Goal: Task Accomplishment & Management: Manage account settings

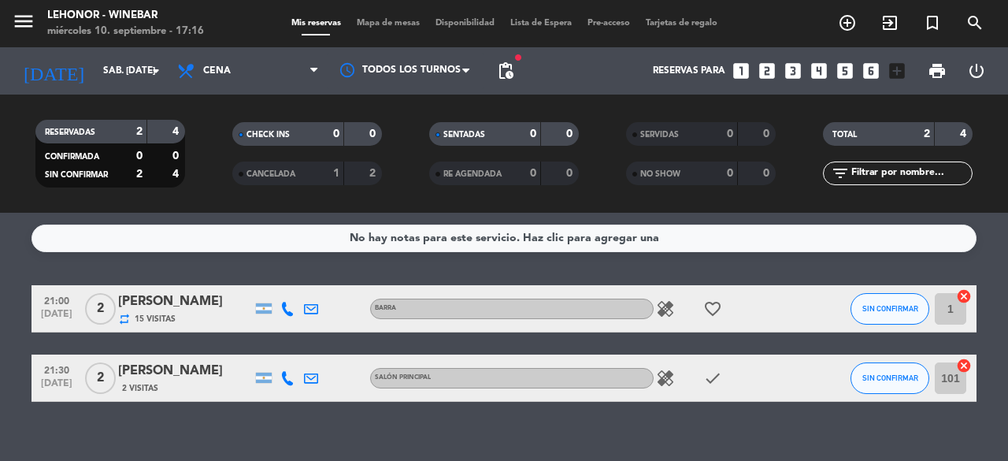
scroll to position [19, 0]
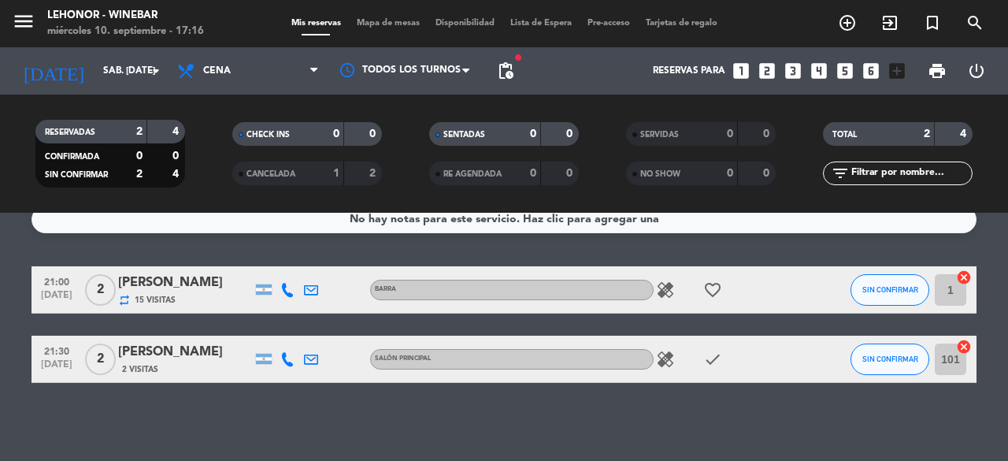
click at [382, 23] on span "Mapa de mesas" at bounding box center [388, 23] width 79 height 9
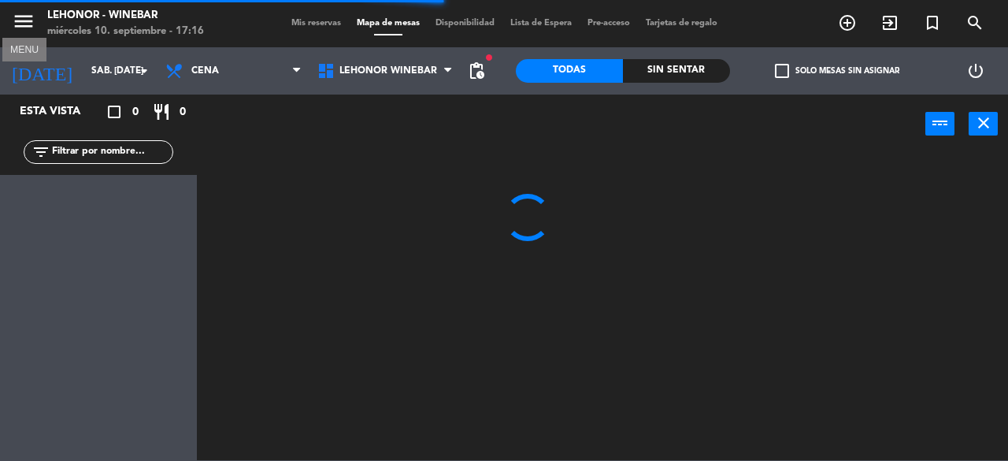
click at [17, 23] on icon "menu" at bounding box center [24, 21] width 24 height 24
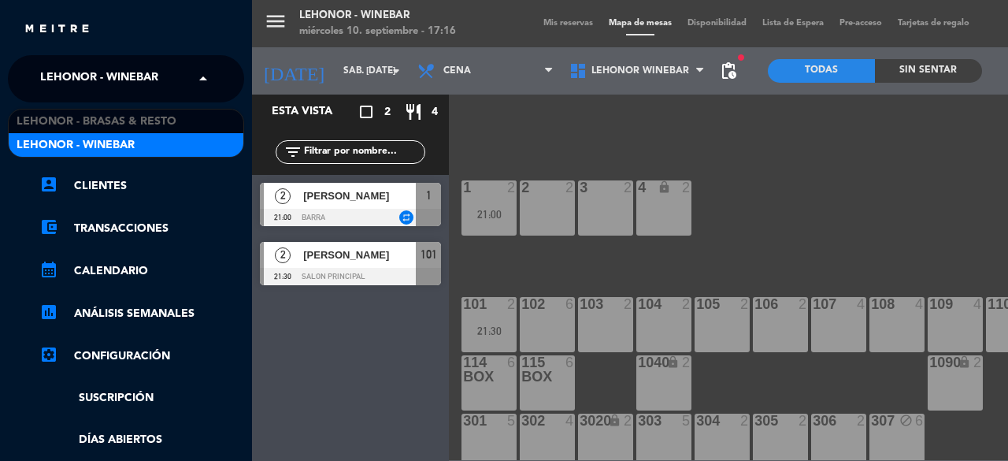
click at [176, 72] on div "× Lehonor - Winebar" at bounding box center [108, 78] width 148 height 33
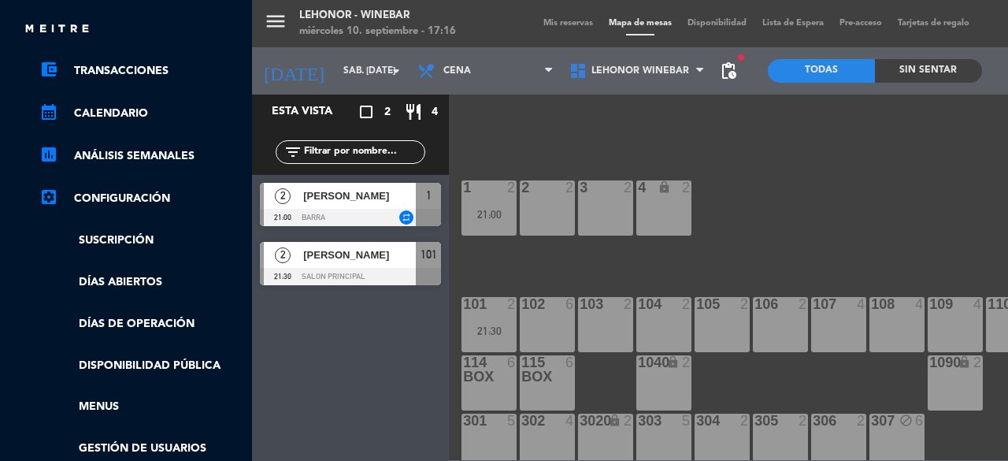
scroll to position [350, 0]
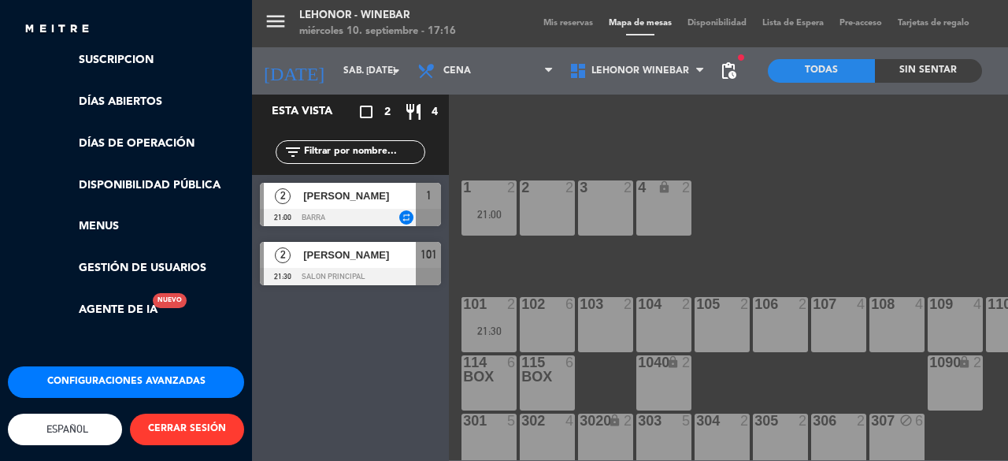
click at [119, 366] on button "Configuraciones avanzadas" at bounding box center [126, 382] width 236 height 32
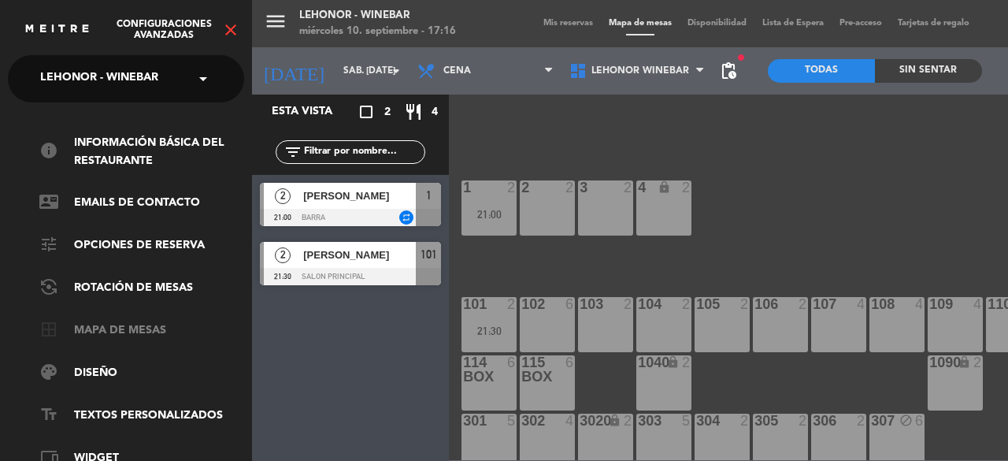
click at [124, 334] on link "border_all Mapa de mesas" at bounding box center [141, 330] width 205 height 19
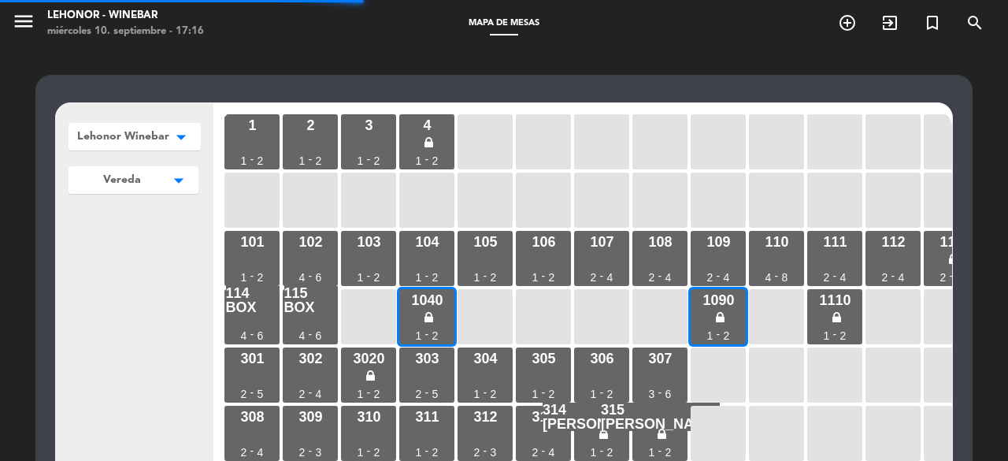
click at [441, 232] on div "104 1 - 2" at bounding box center [426, 258] width 55 height 55
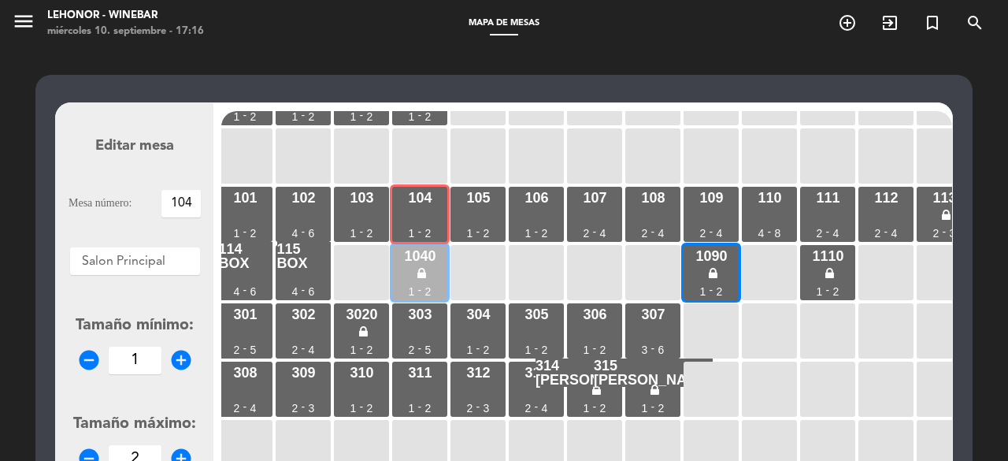
scroll to position [44, 0]
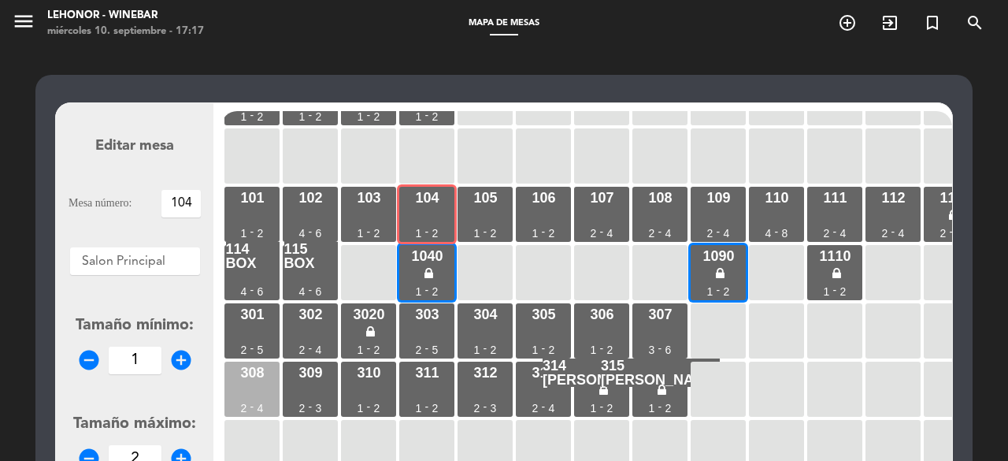
click at [265, 383] on div "308 2 - 4" at bounding box center [251, 389] width 55 height 55
click at [241, 382] on div "308 2 - 4" at bounding box center [251, 389] width 55 height 55
click at [239, 397] on div "308 2 - 4" at bounding box center [251, 389] width 55 height 55
click at [270, 388] on div "308 2 - 4" at bounding box center [251, 389] width 55 height 55
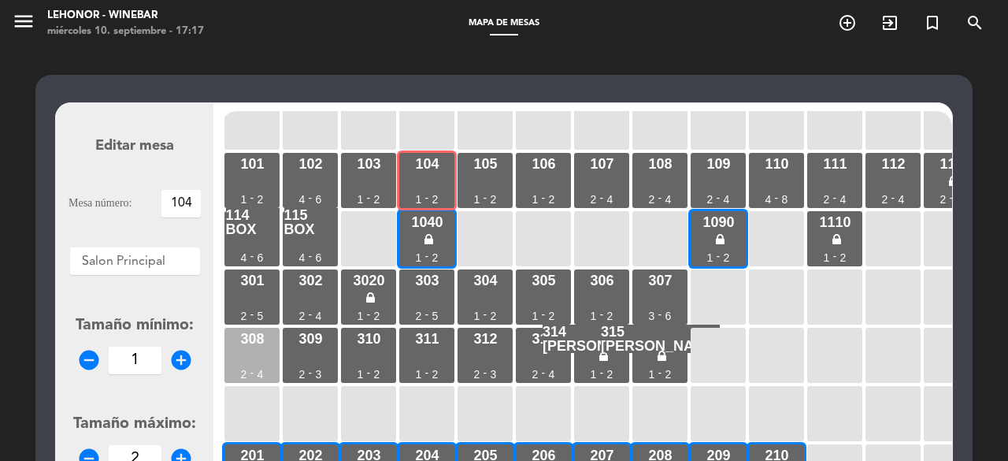
scroll to position [80, 0]
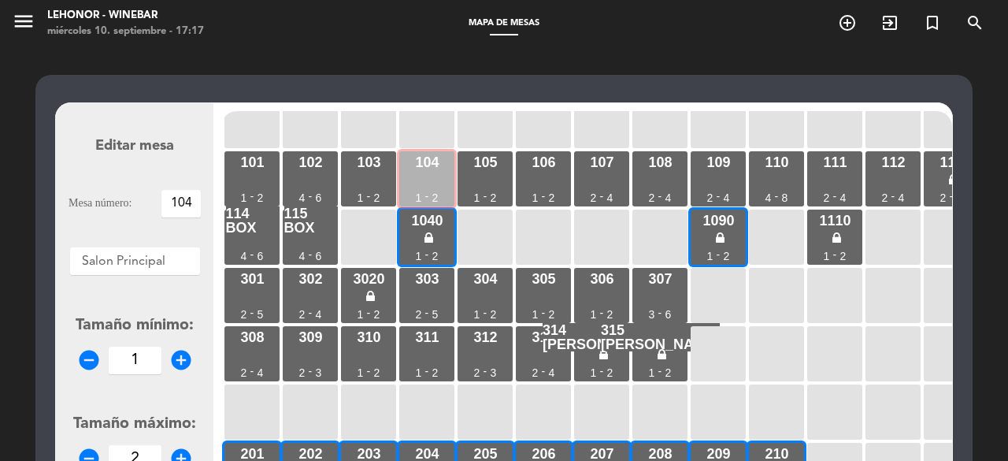
click at [429, 187] on div "104 1 - 2" at bounding box center [426, 178] width 55 height 55
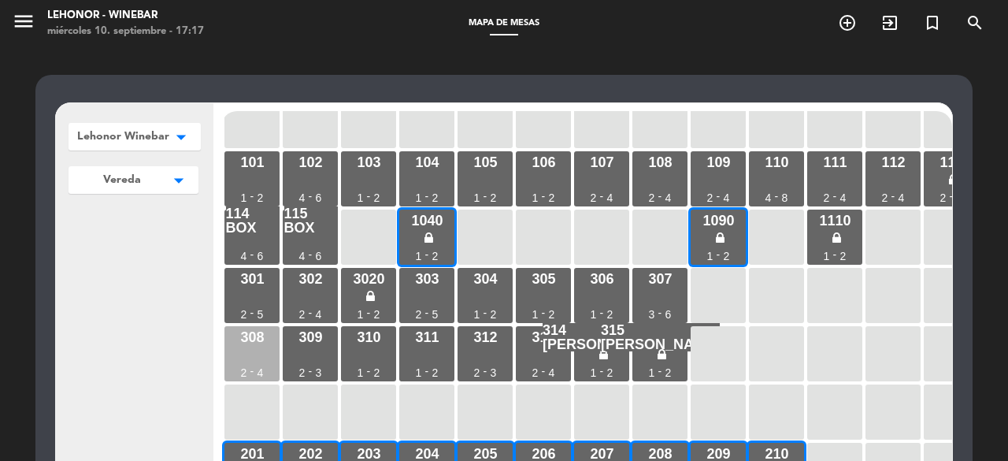
click at [271, 336] on div "308 2 - 4" at bounding box center [251, 353] width 55 height 55
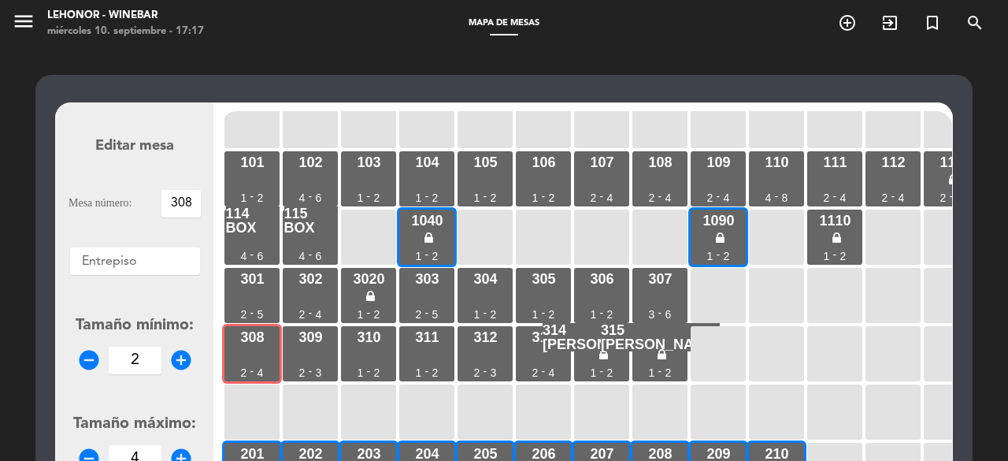
click at [182, 356] on icon "add_circle" at bounding box center [181, 360] width 24 height 24
type input "4"
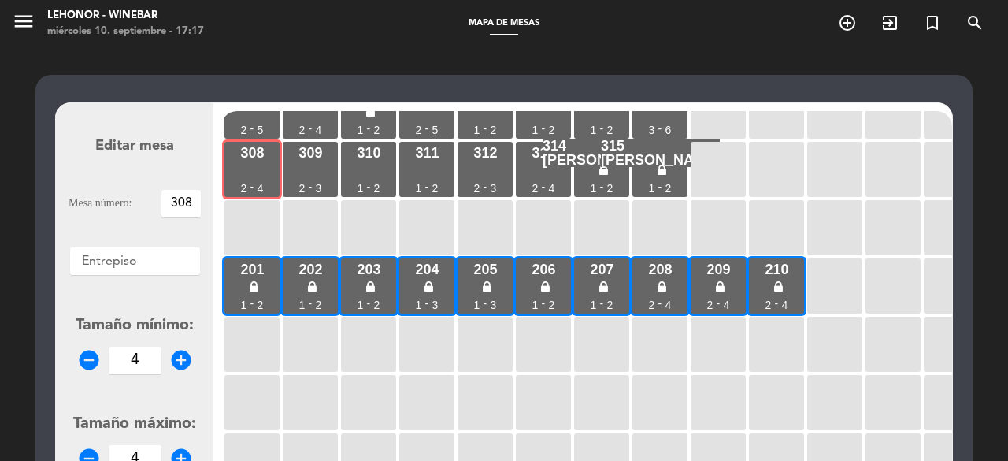
scroll to position [92, 0]
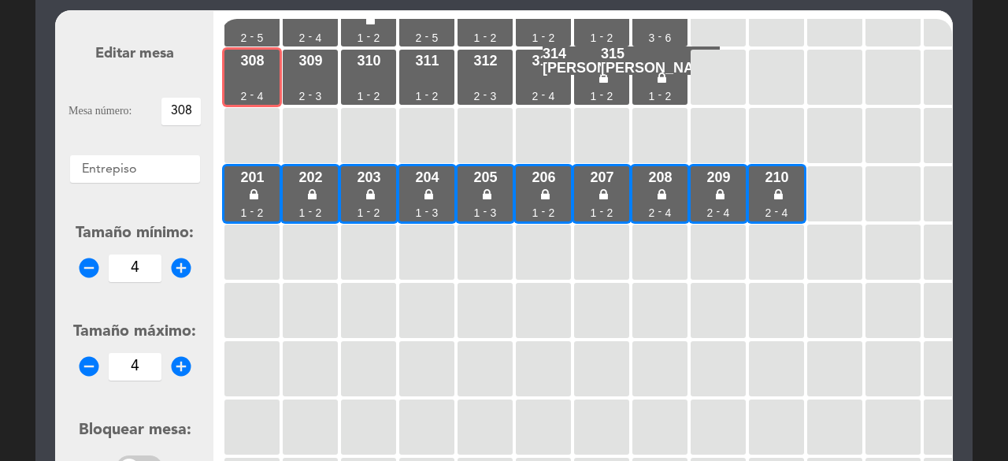
click at [180, 363] on icon "add_circle" at bounding box center [181, 366] width 24 height 24
type input "6"
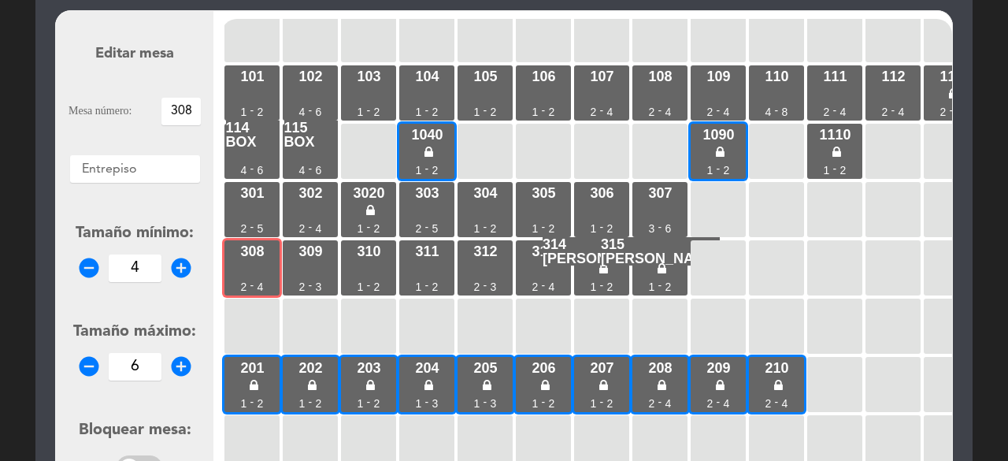
scroll to position [72, 0]
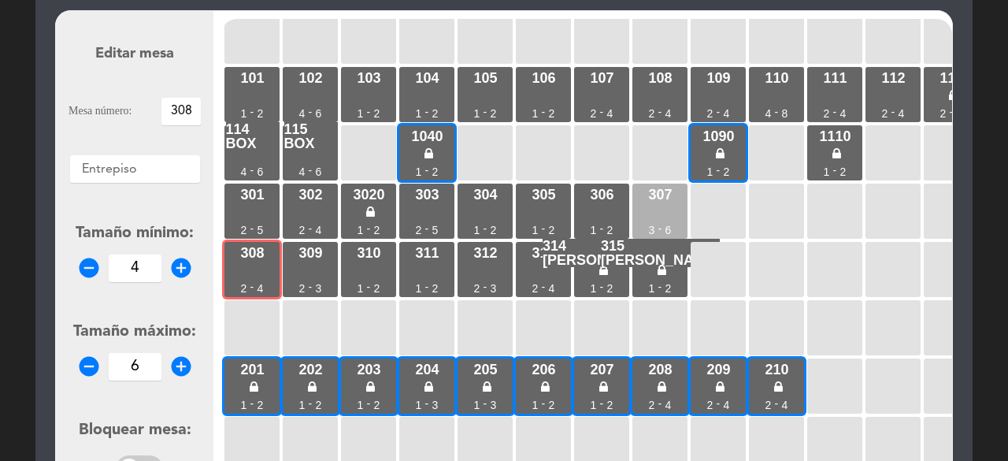
click at [657, 212] on div "307 3 - 6" at bounding box center [660, 211] width 55 height 55
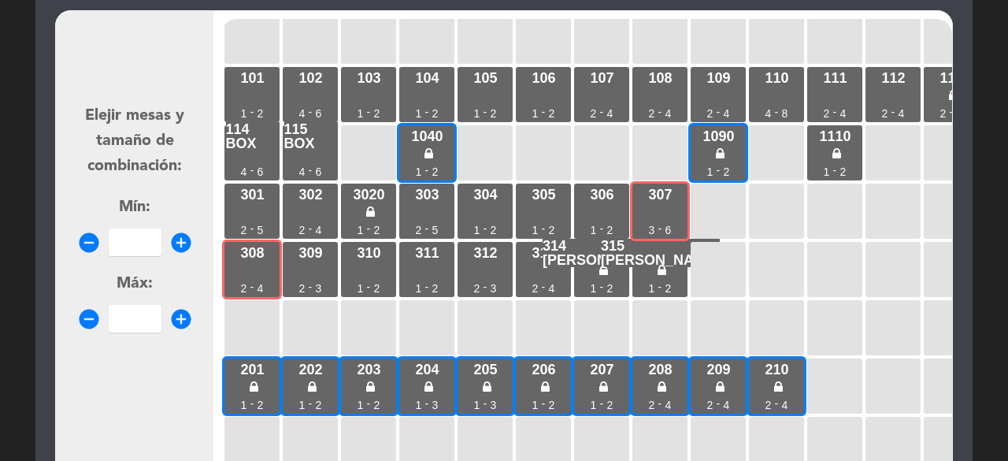
click at [87, 236] on icon "remove_circle" at bounding box center [89, 243] width 24 height 24
click at [175, 243] on icon "add_circle" at bounding box center [181, 243] width 24 height 24
type input "0"
click at [254, 256] on div "308" at bounding box center [252, 253] width 24 height 14
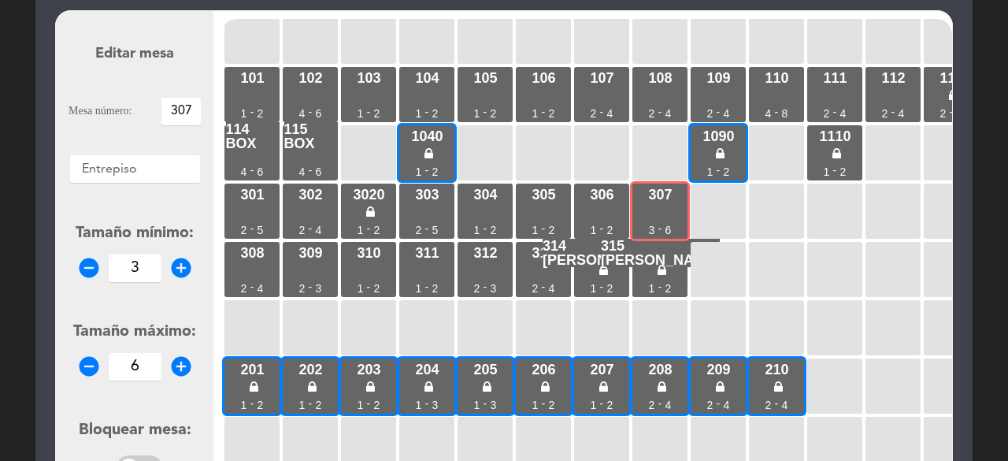
click at [91, 265] on icon "remove_circle" at bounding box center [89, 268] width 24 height 24
type input "2"
click at [94, 366] on icon "remove_circle" at bounding box center [89, 366] width 24 height 24
type input "4"
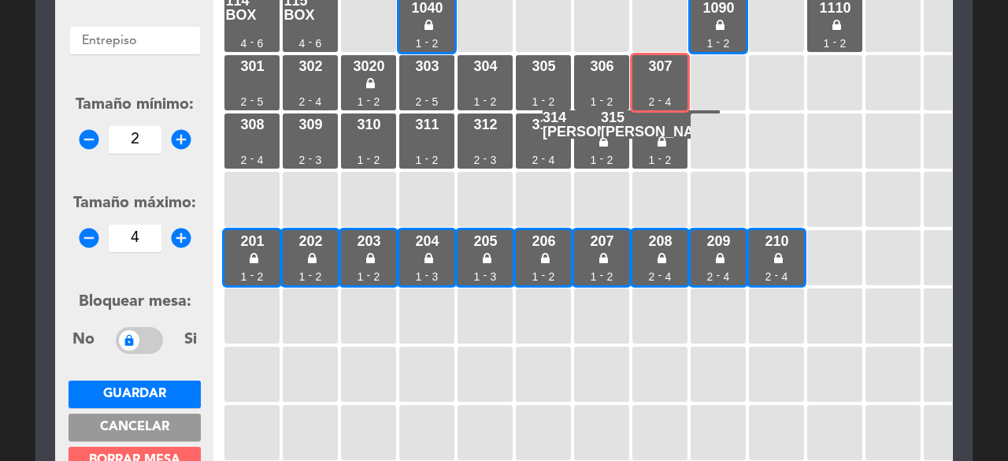
scroll to position [240, 0]
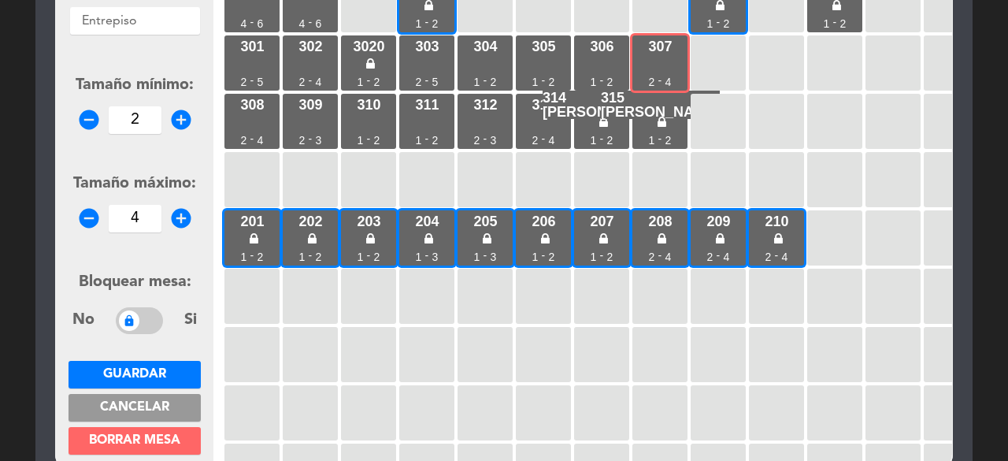
click at [142, 368] on span "Guardar" at bounding box center [134, 374] width 63 height 13
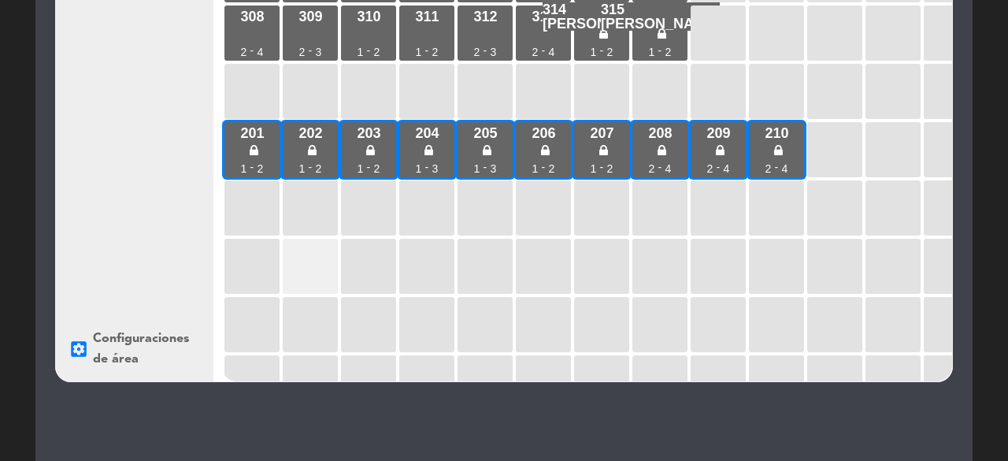
scroll to position [0, 0]
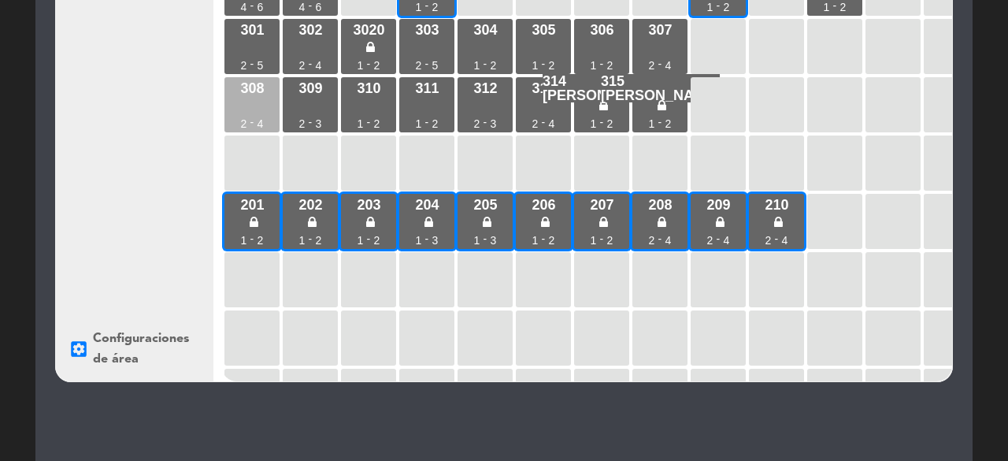
click at [249, 106] on div "308 2 - 4" at bounding box center [251, 104] width 55 height 55
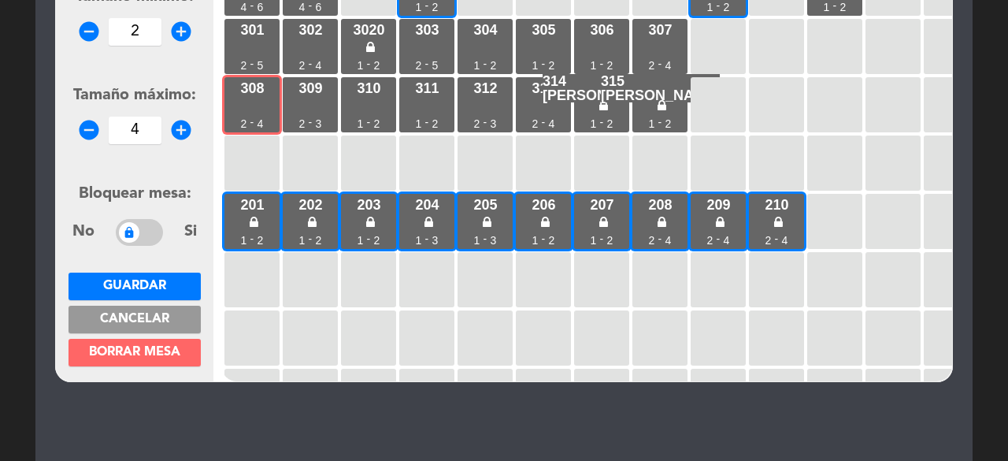
click at [177, 28] on icon "add_circle" at bounding box center [181, 32] width 24 height 24
type input "3"
click at [182, 128] on icon "add_circle" at bounding box center [181, 130] width 24 height 24
type input "6"
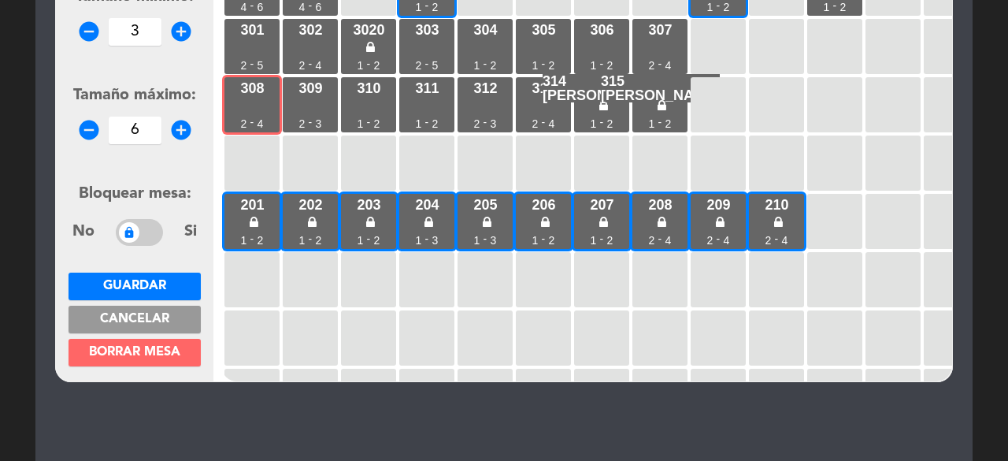
click at [150, 281] on span "Guardar" at bounding box center [134, 286] width 63 height 13
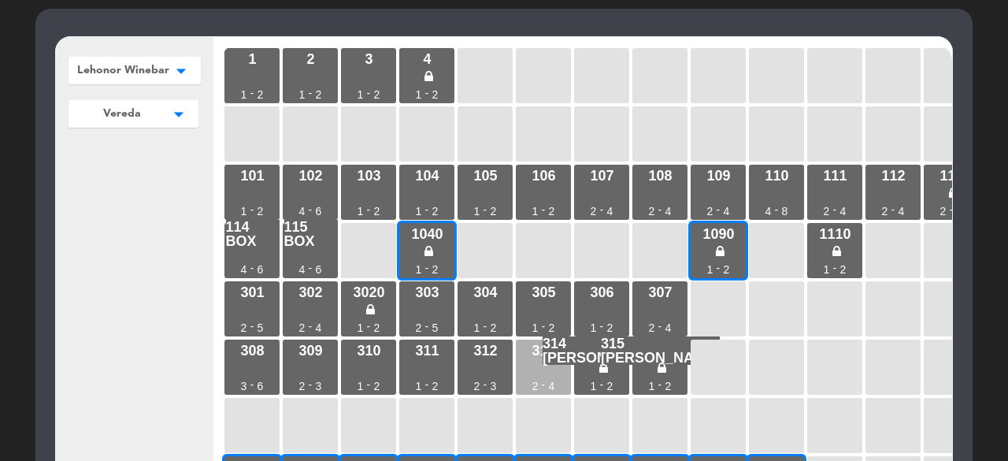
click at [547, 363] on div "313 2 - 4" at bounding box center [543, 367] width 55 height 55
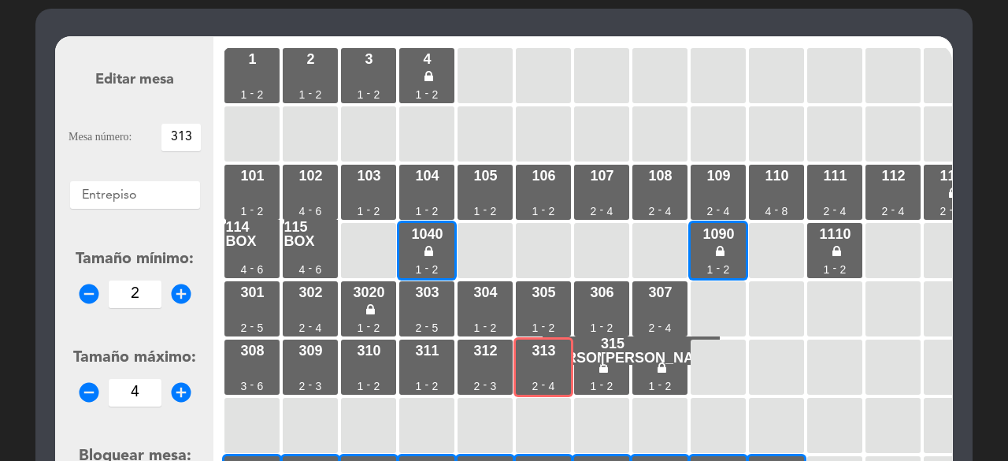
click at [176, 292] on icon "add_circle" at bounding box center [181, 294] width 24 height 24
type input "3"
click at [182, 390] on icon "add_circle" at bounding box center [181, 392] width 24 height 24
type input "6"
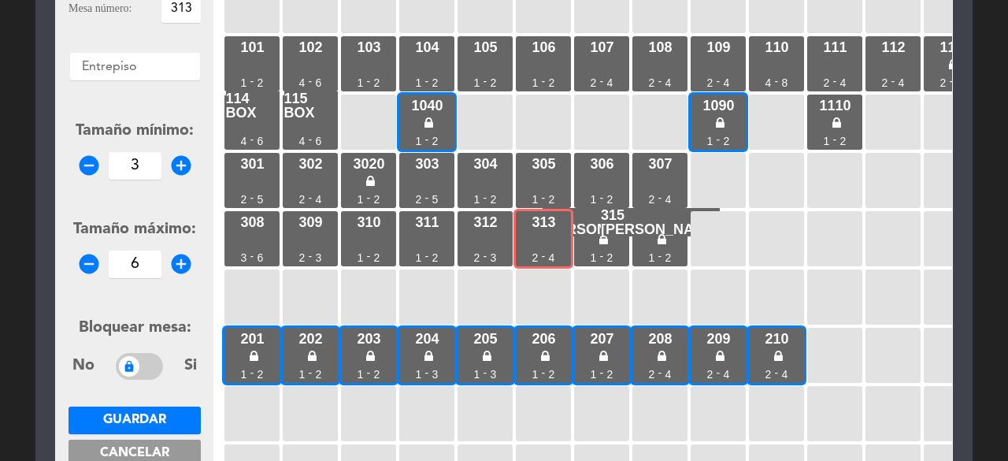
scroll to position [205, 0]
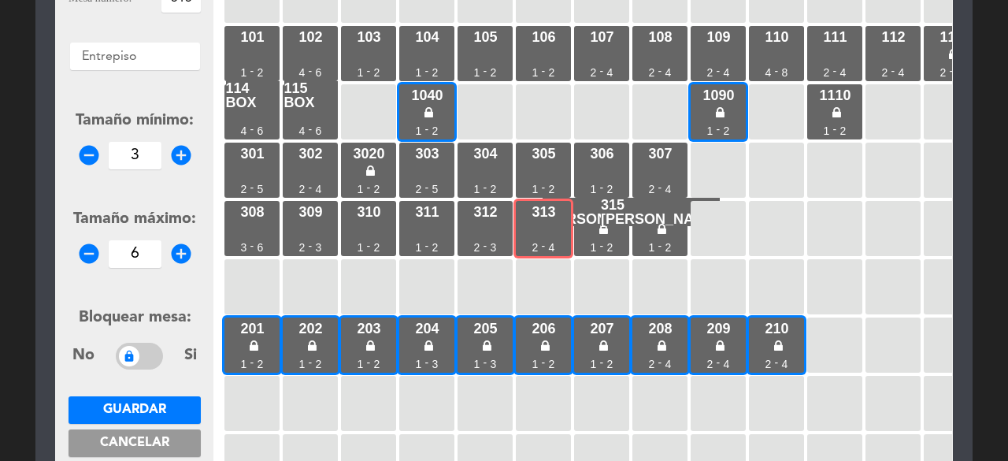
click at [131, 410] on span "Guardar" at bounding box center [134, 409] width 63 height 13
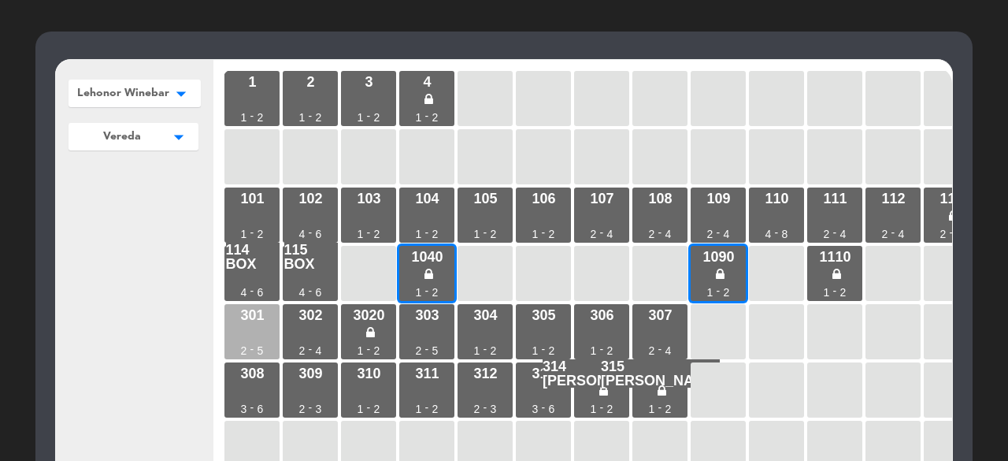
scroll to position [0, 0]
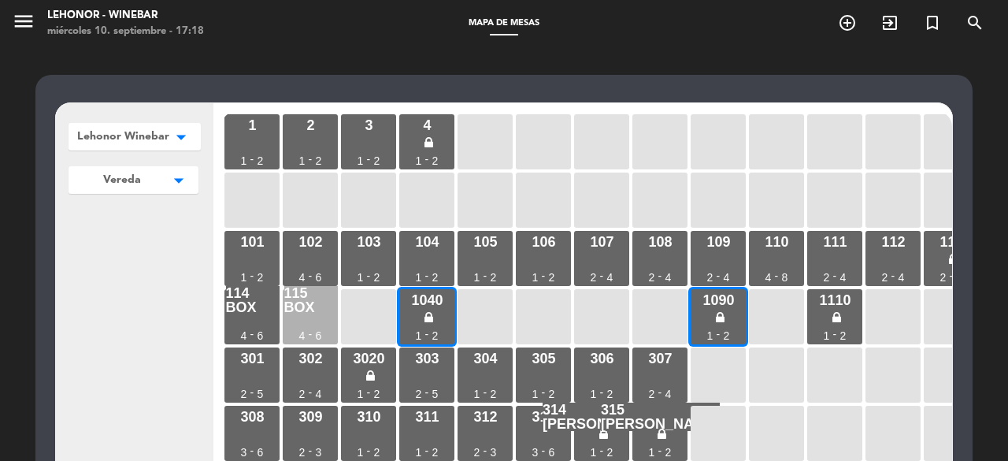
click at [314, 306] on div "115 box" at bounding box center [311, 300] width 54 height 28
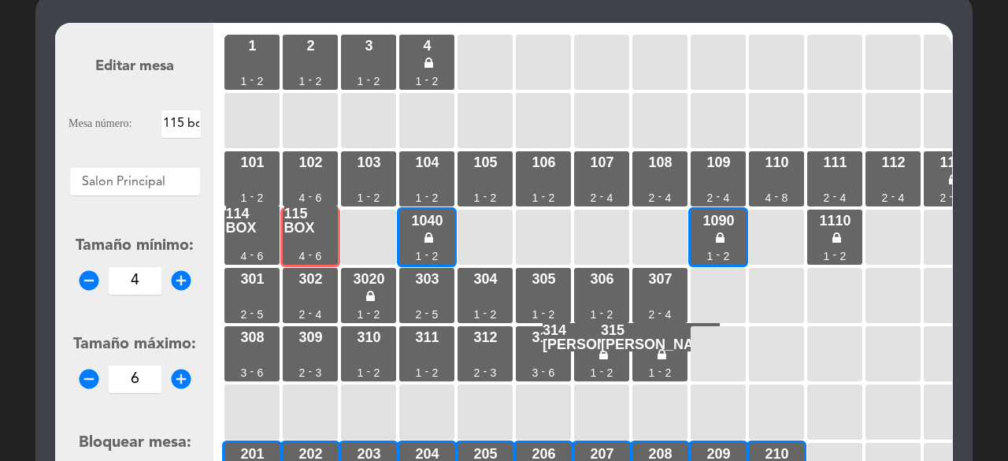
scroll to position [80, 0]
click at [87, 380] on icon "remove_circle" at bounding box center [89, 378] width 24 height 24
type input "5"
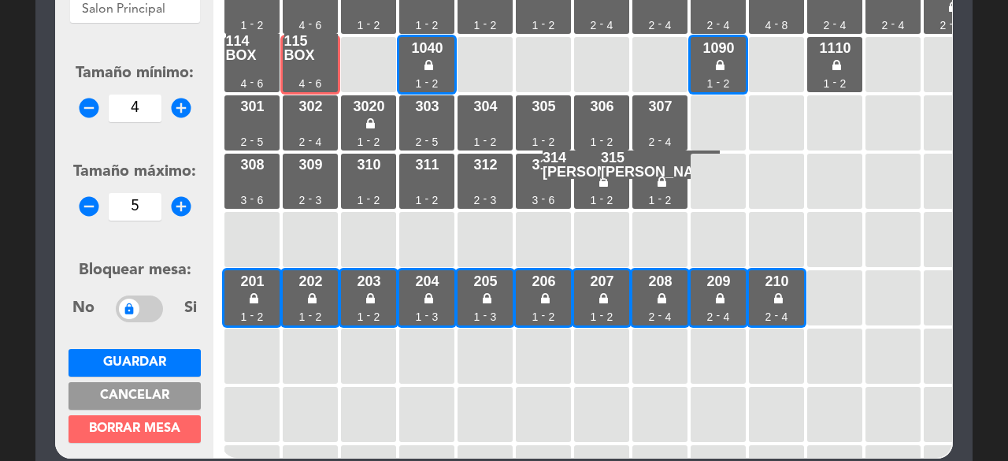
scroll to position [270, 0]
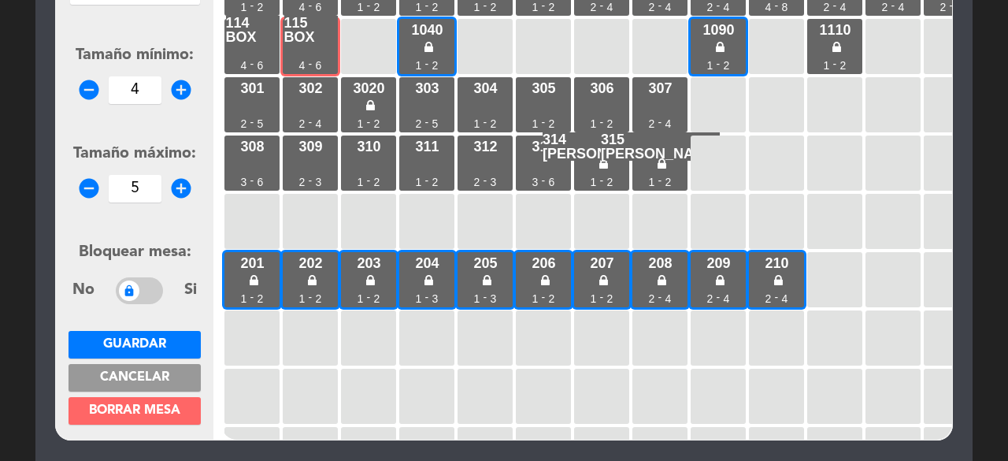
click at [158, 340] on span "Guardar" at bounding box center [134, 344] width 63 height 13
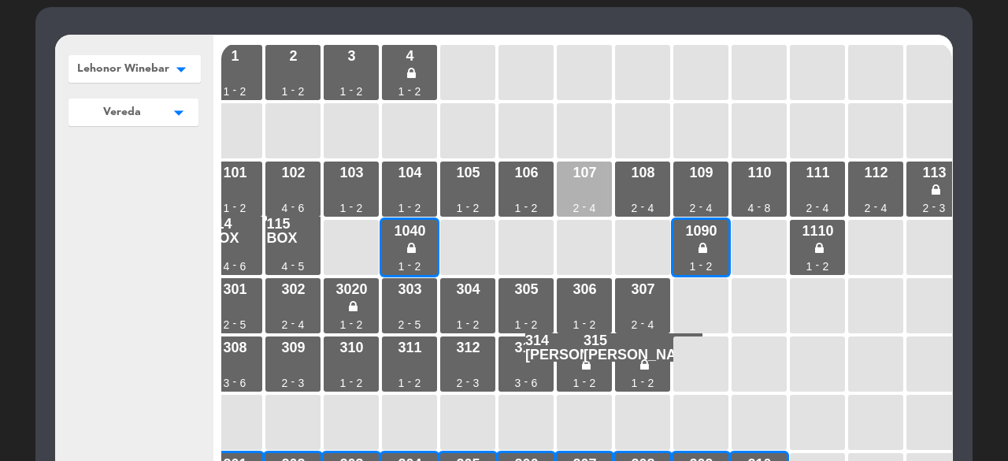
scroll to position [2, 0]
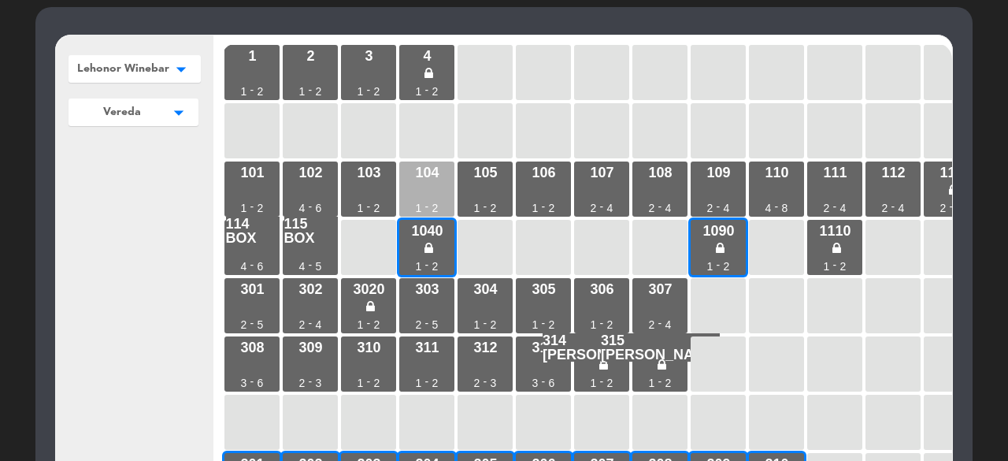
click at [426, 190] on div "104 1 - 2" at bounding box center [426, 188] width 55 height 55
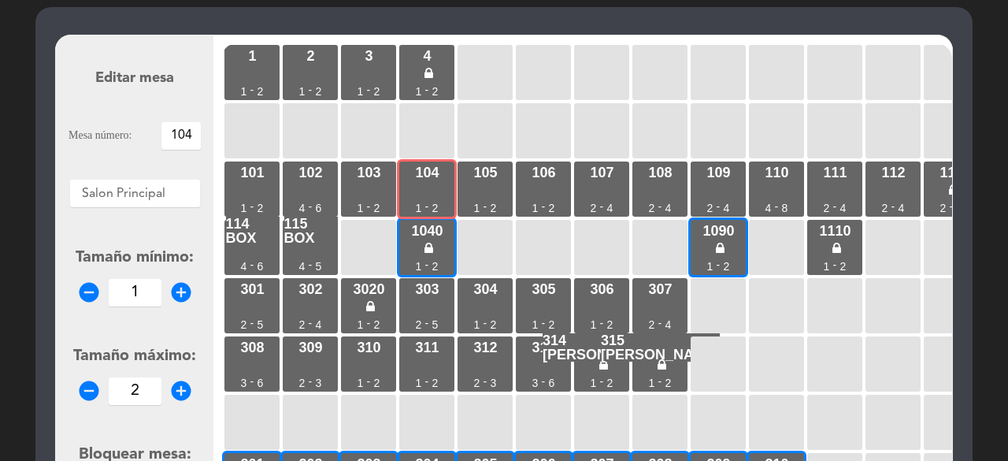
click at [184, 291] on icon "add_circle" at bounding box center [181, 292] width 24 height 24
type input "2"
click at [181, 397] on icon "add_circle" at bounding box center [181, 391] width 24 height 24
type input "4"
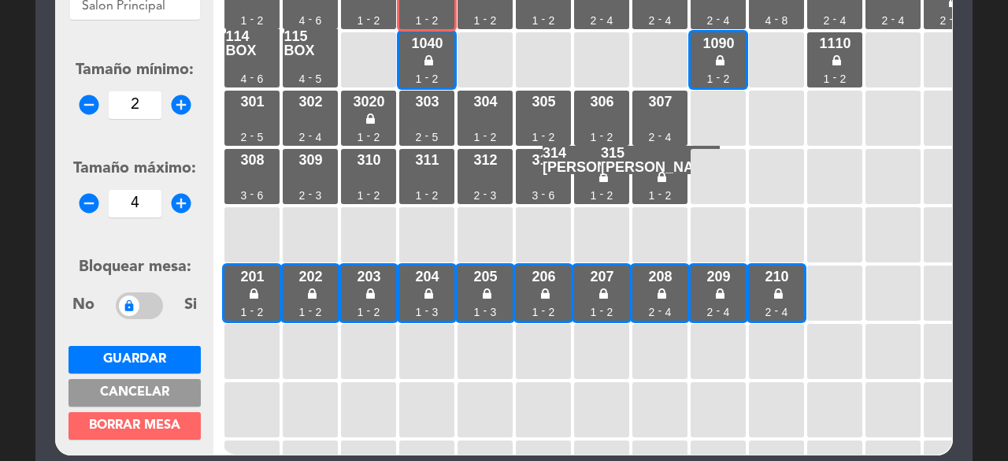
scroll to position [271, 0]
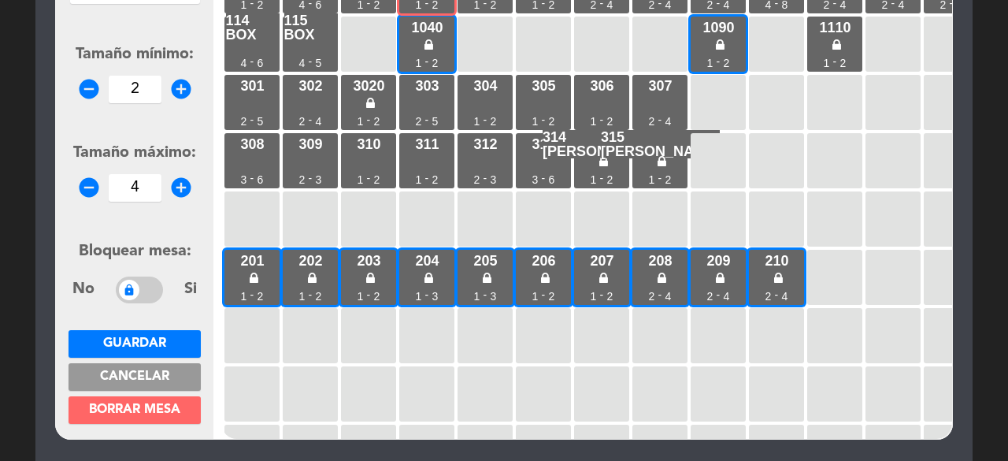
click at [158, 340] on span "Guardar" at bounding box center [134, 343] width 63 height 13
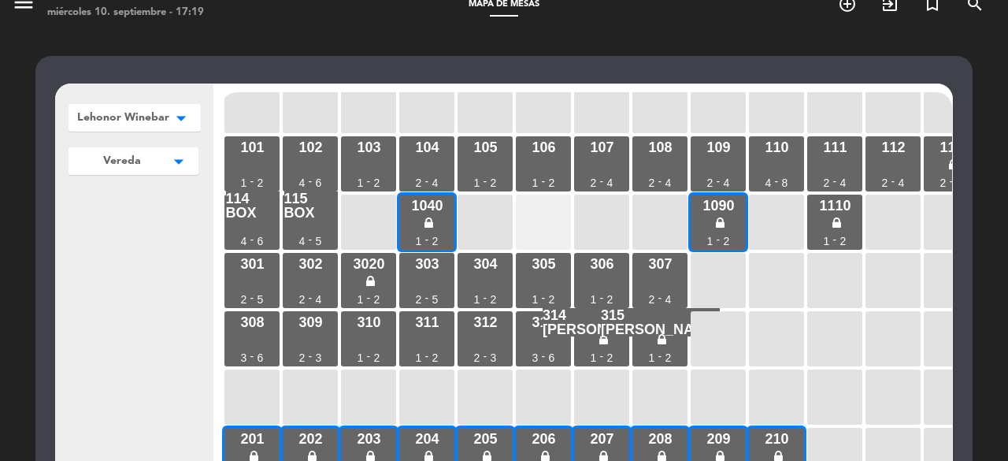
scroll to position [75, 0]
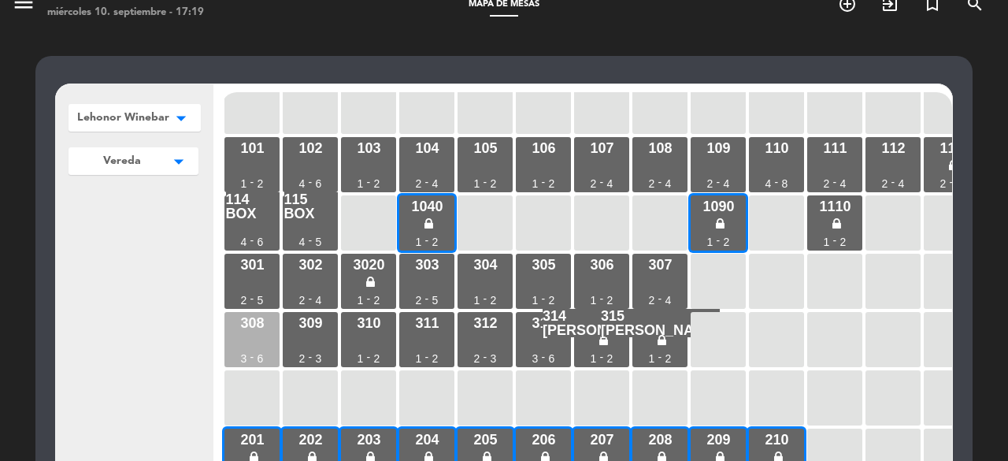
click at [252, 312] on div "308 3 - 6" at bounding box center [251, 339] width 55 height 55
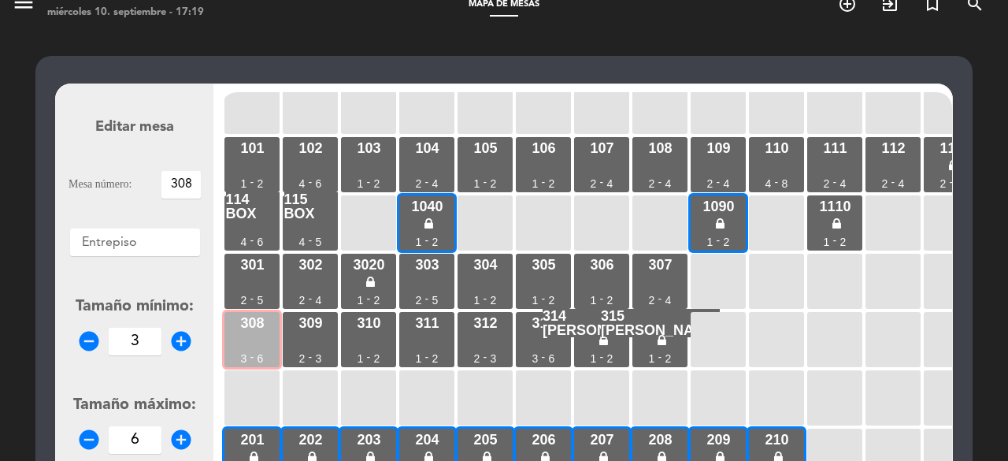
click at [254, 351] on div "308 3 - 6" at bounding box center [251, 339] width 55 height 55
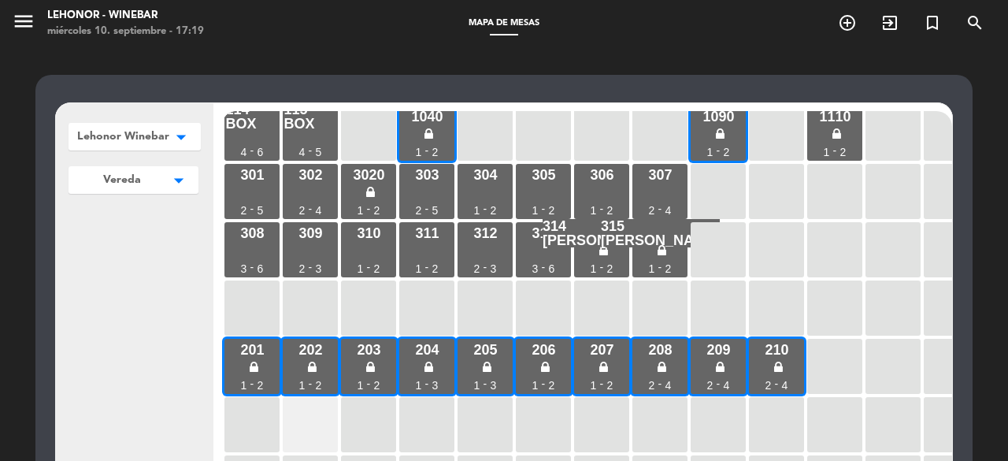
scroll to position [0, 0]
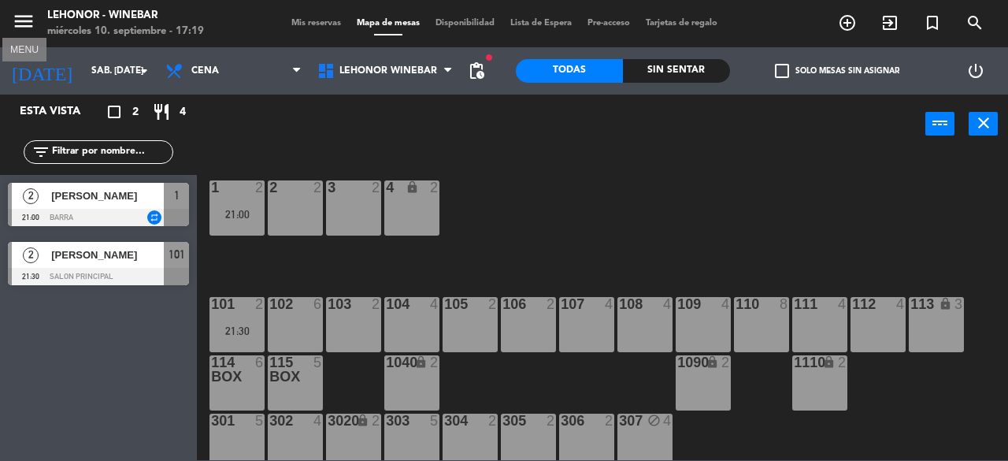
click at [23, 25] on icon "menu" at bounding box center [24, 21] width 24 height 24
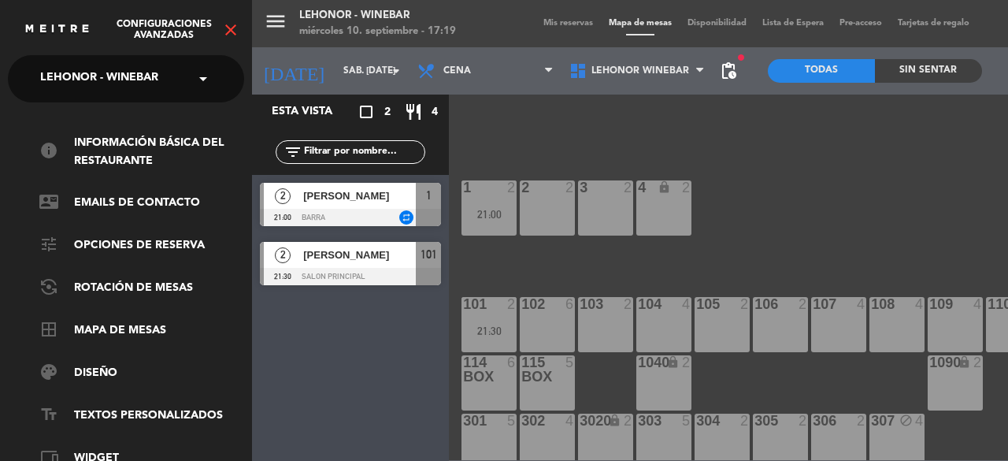
click at [161, 31] on span "Configuraciones avanzadas" at bounding box center [163, 30] width 115 height 22
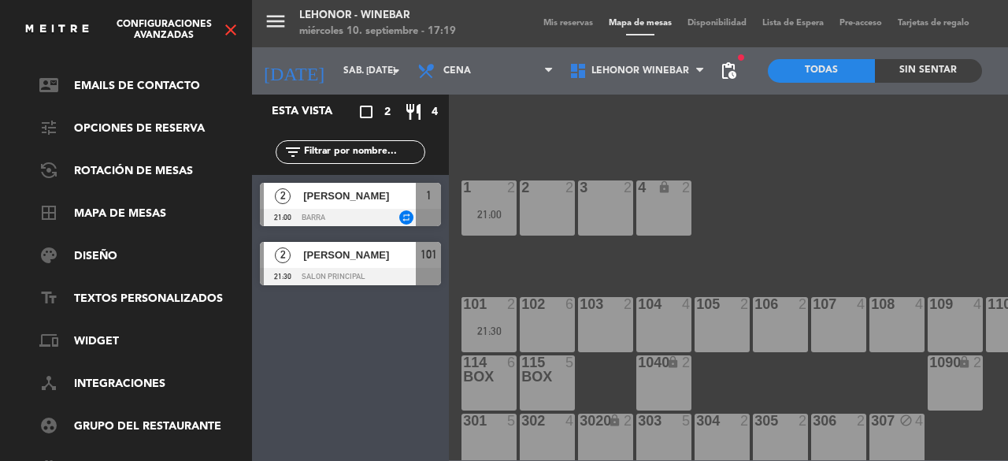
scroll to position [121, 0]
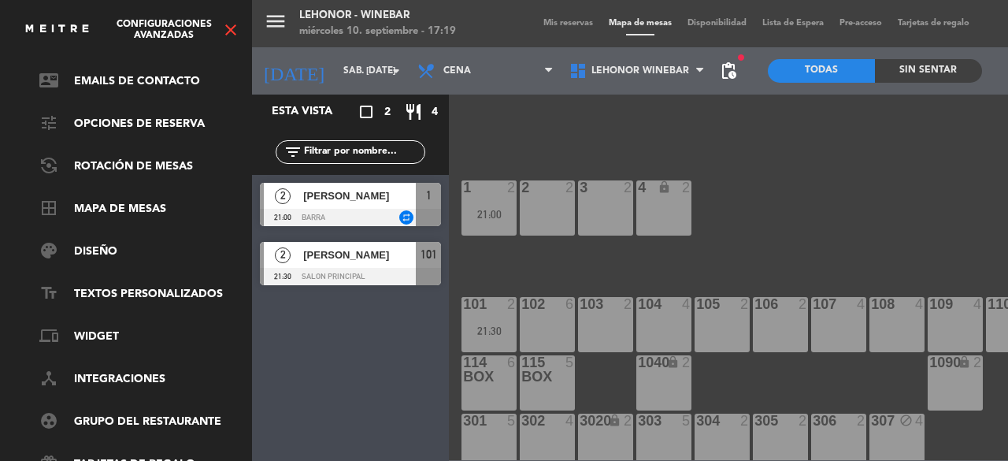
click at [228, 36] on icon "close" at bounding box center [230, 29] width 19 height 19
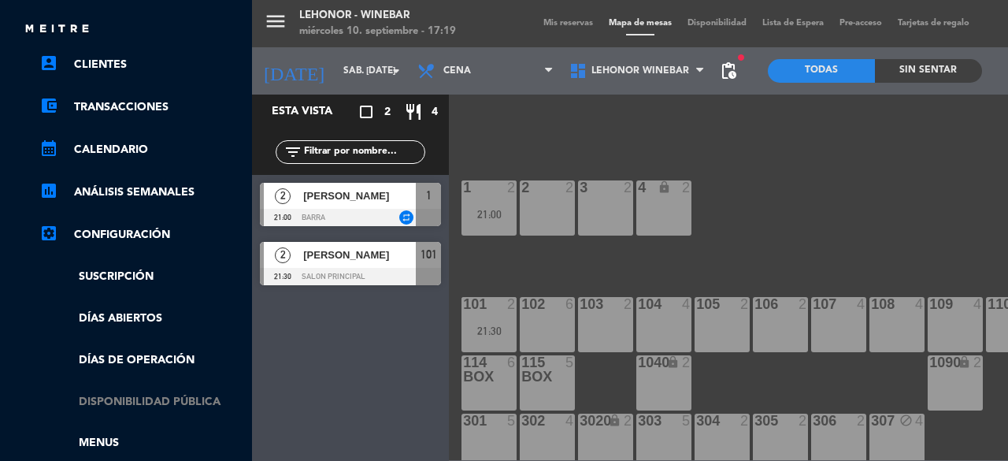
scroll to position [326, 0]
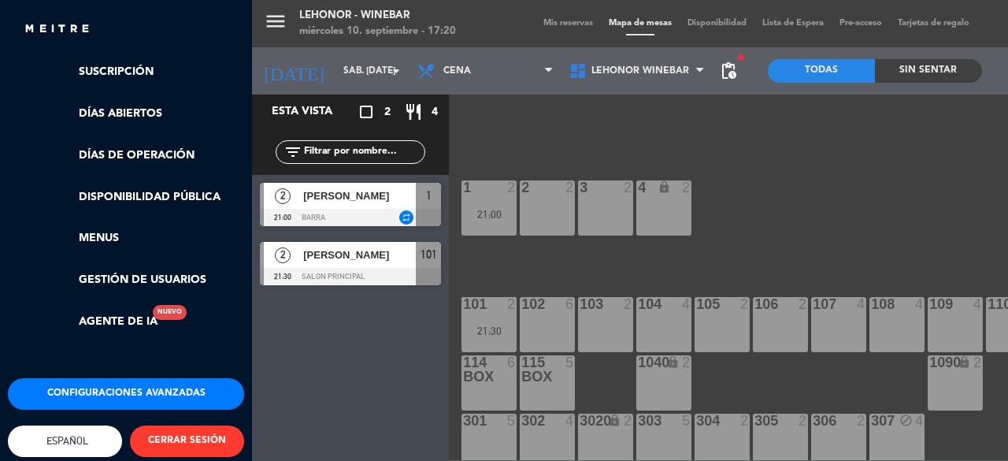
click at [100, 395] on button "Configuraciones avanzadas" at bounding box center [126, 394] width 236 height 32
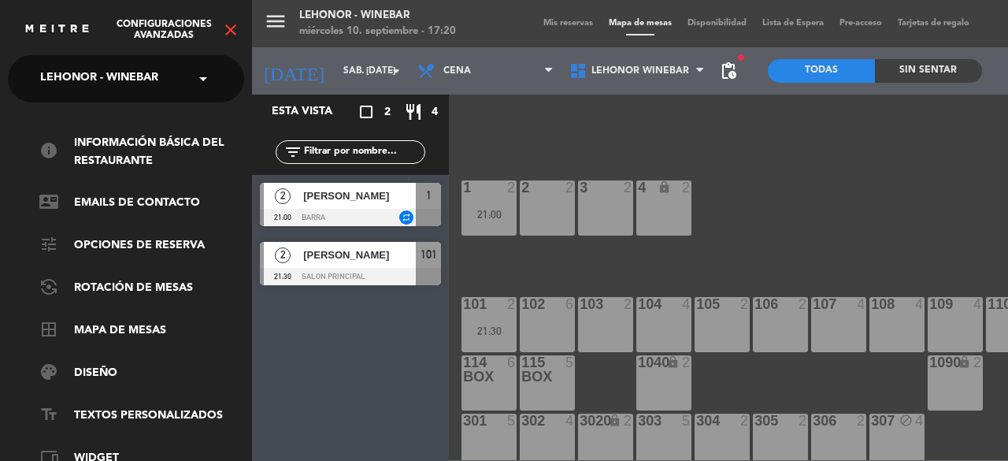
scroll to position [181, 0]
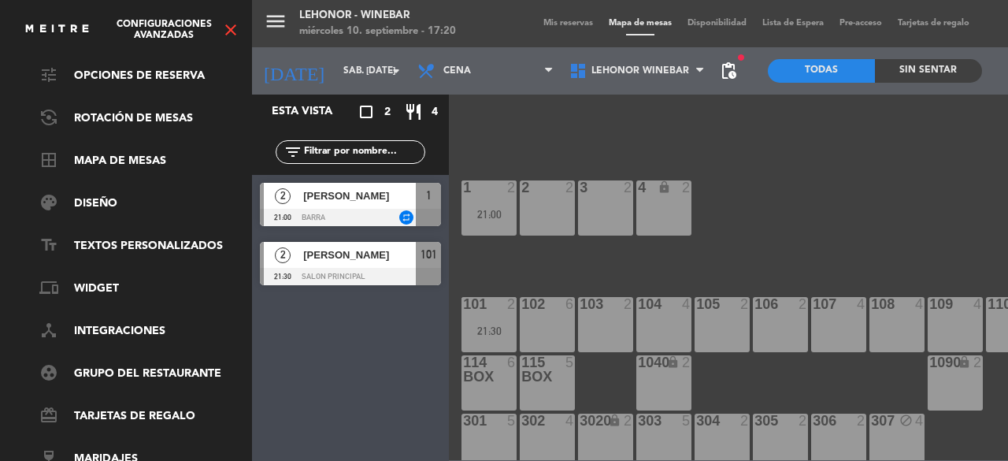
click at [224, 23] on icon "close" at bounding box center [230, 29] width 19 height 19
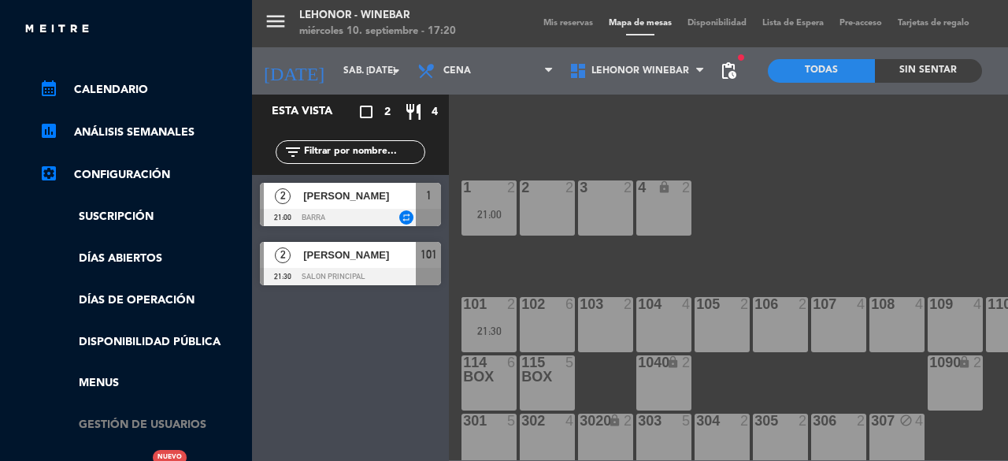
scroll to position [350, 0]
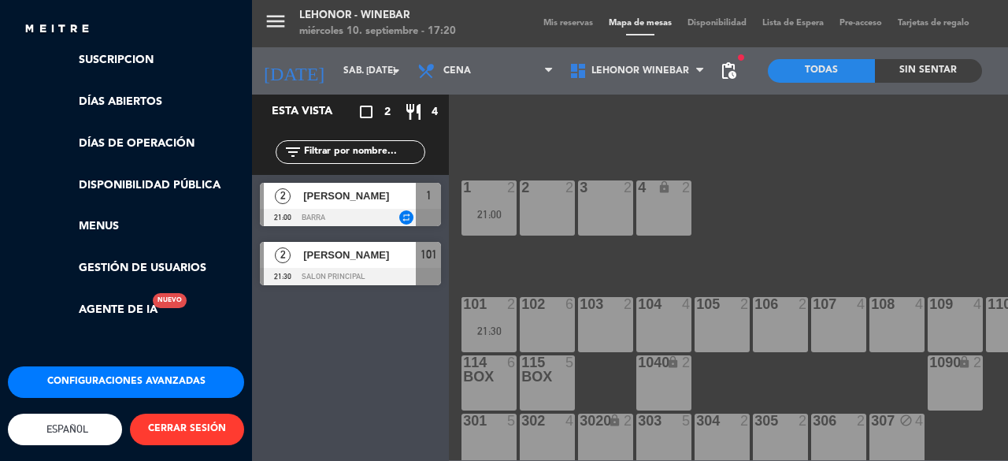
click at [139, 366] on button "Configuraciones avanzadas" at bounding box center [126, 382] width 236 height 32
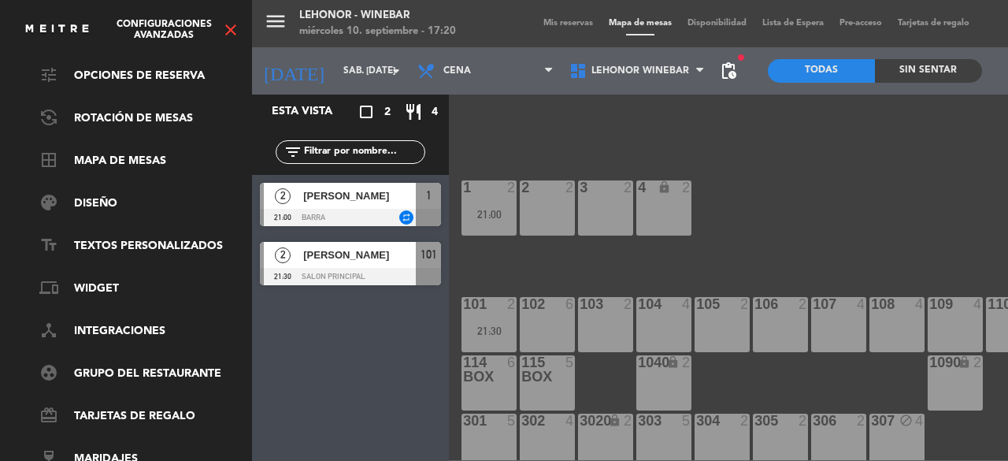
scroll to position [0, 0]
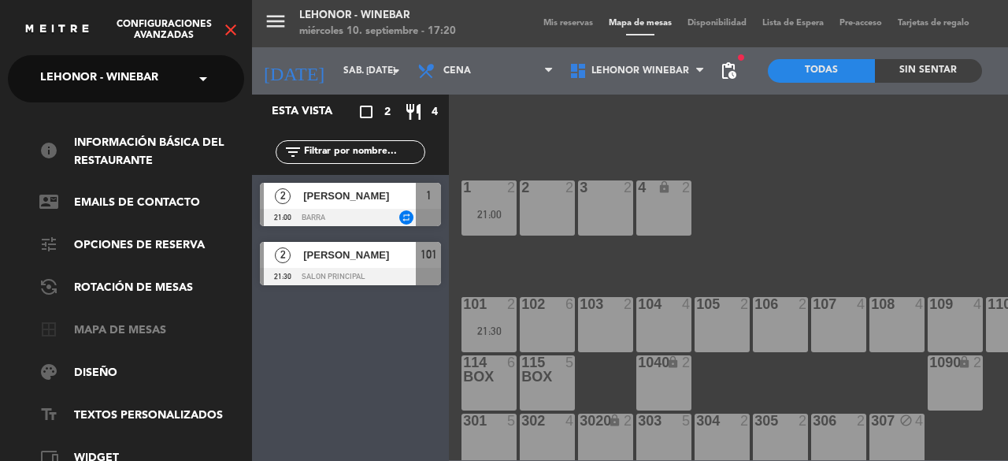
click at [95, 335] on link "border_all Mapa de mesas" at bounding box center [141, 330] width 205 height 19
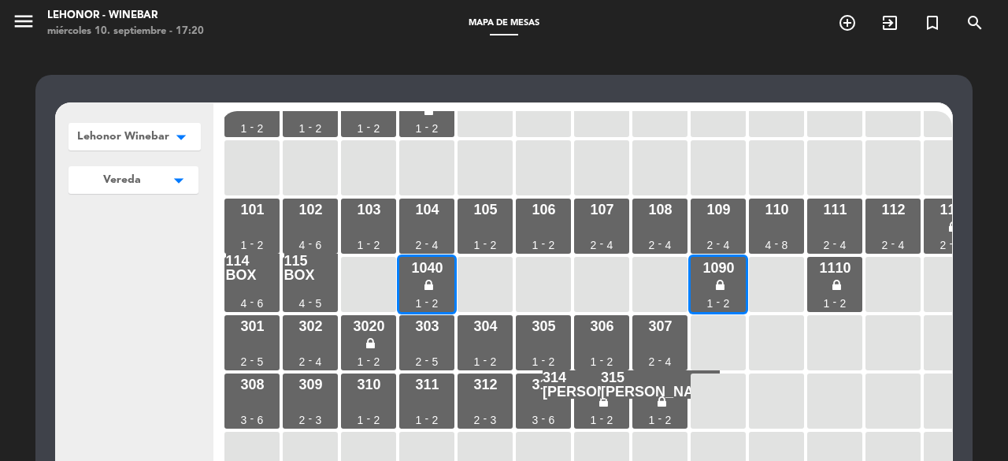
scroll to position [32, 0]
click at [440, 277] on div "1040 1 - 2" at bounding box center [426, 285] width 55 height 55
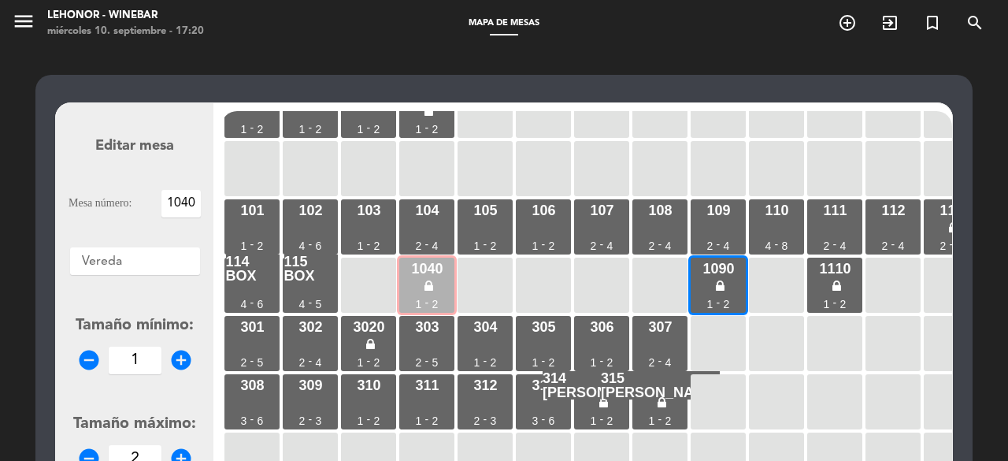
click at [432, 281] on icon at bounding box center [429, 286] width 9 height 13
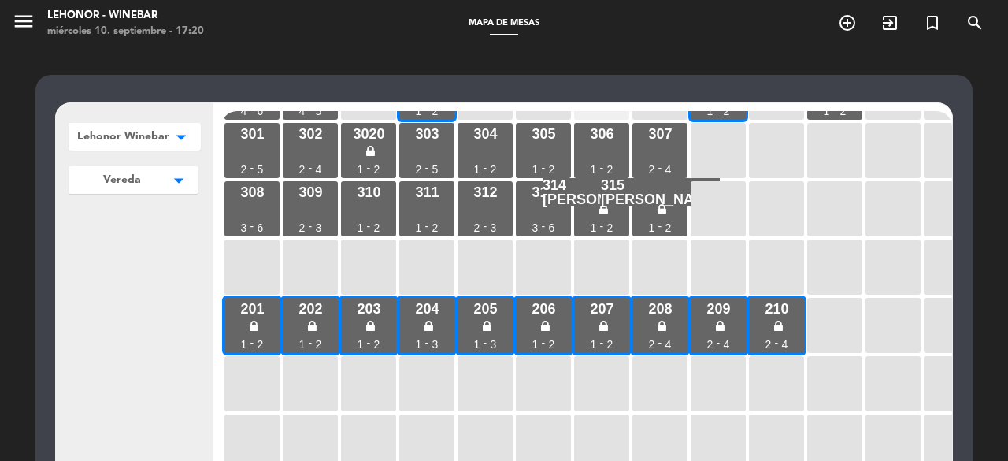
scroll to position [78, 0]
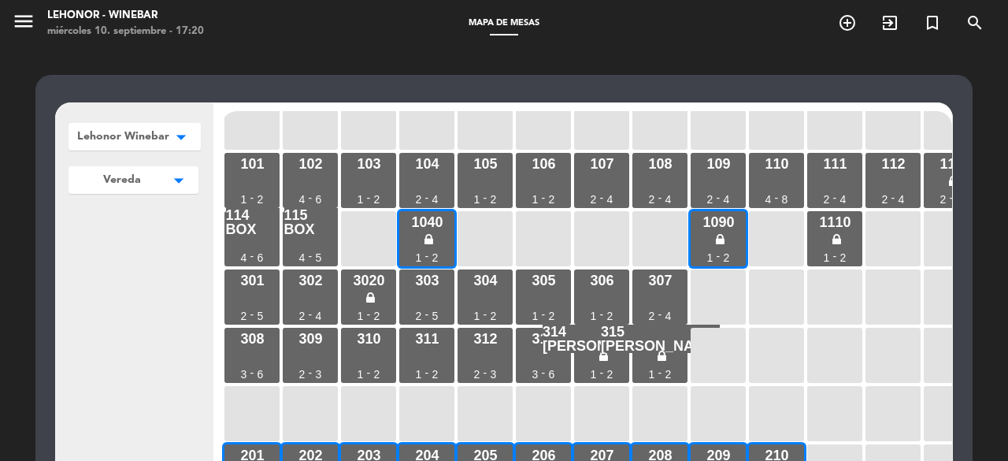
click at [268, 324] on div "1 1 - 2 2 1 - 2 3 1 - 2 4 1 - 2 101 1 - 2 102 4 - 6 103 1 - 2 104 2 - 4 105 1 -…" at bounding box center [586, 410] width 731 height 599
click at [247, 351] on div "308 3 - 6" at bounding box center [251, 355] width 55 height 55
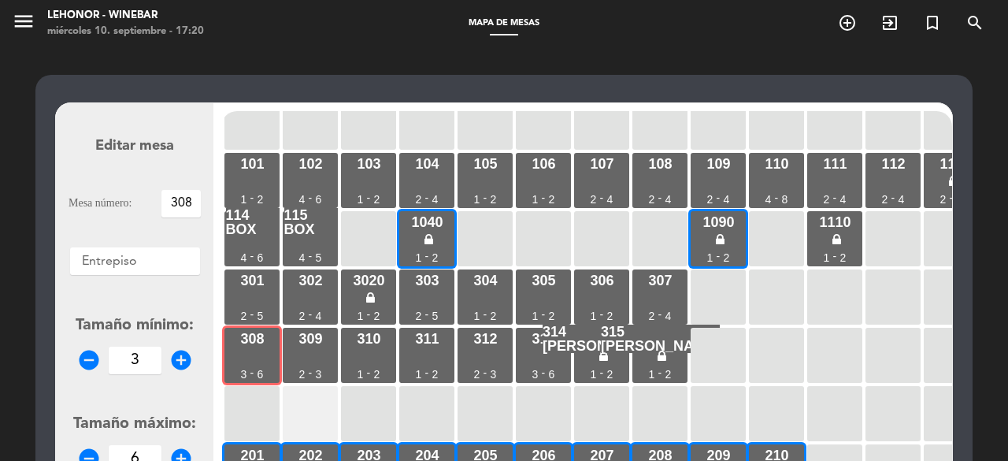
click at [325, 413] on div at bounding box center [310, 413] width 55 height 55
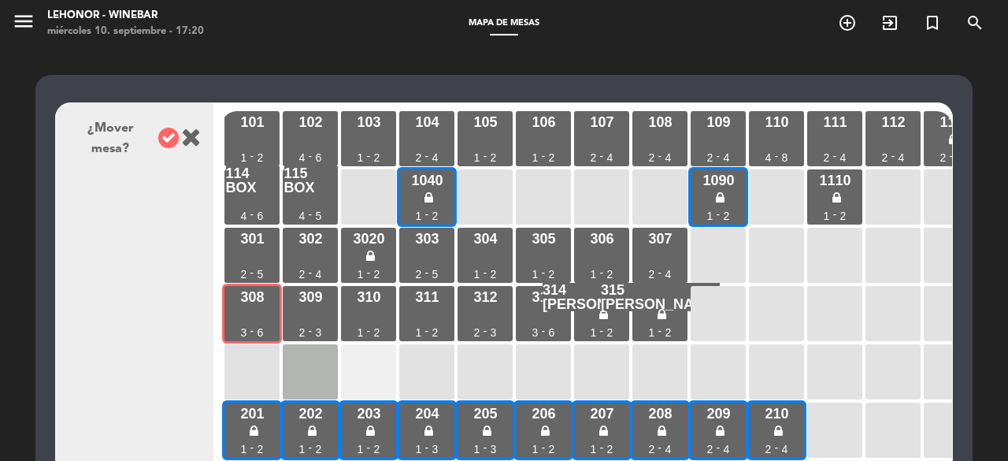
scroll to position [121, 0]
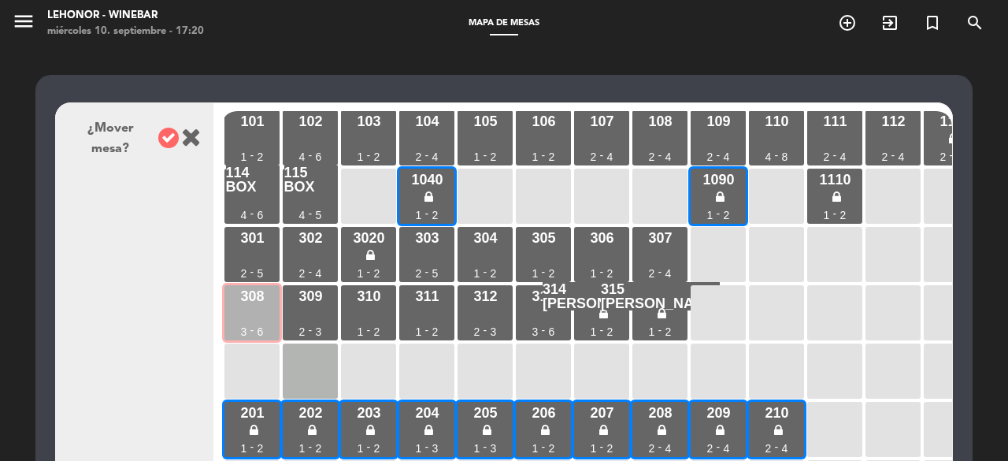
click at [236, 311] on div "308 3 - 6" at bounding box center [251, 312] width 55 height 55
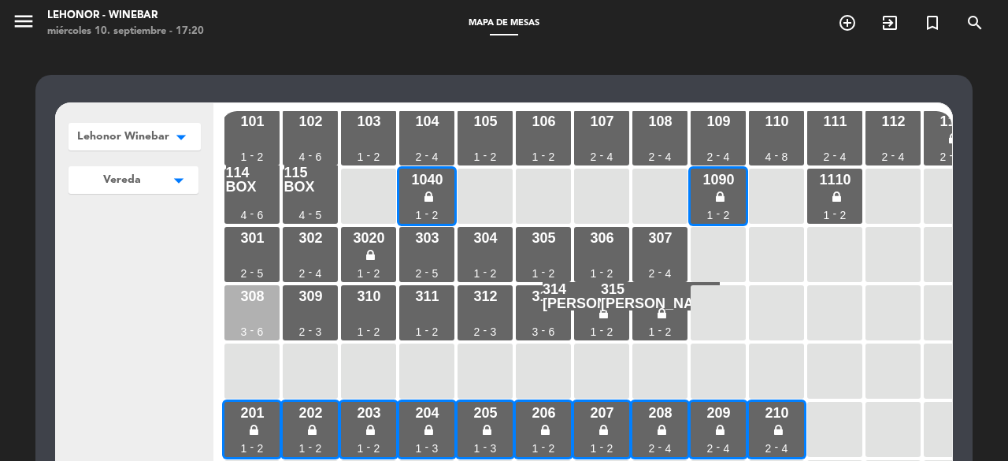
click at [249, 315] on div "308 3 - 6" at bounding box center [251, 312] width 55 height 55
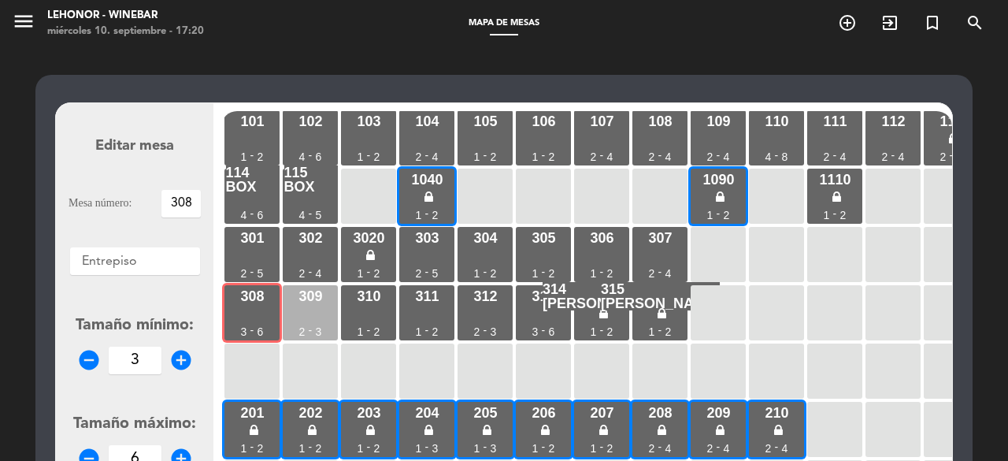
click at [293, 313] on div "309 2 - 3" at bounding box center [310, 312] width 55 height 55
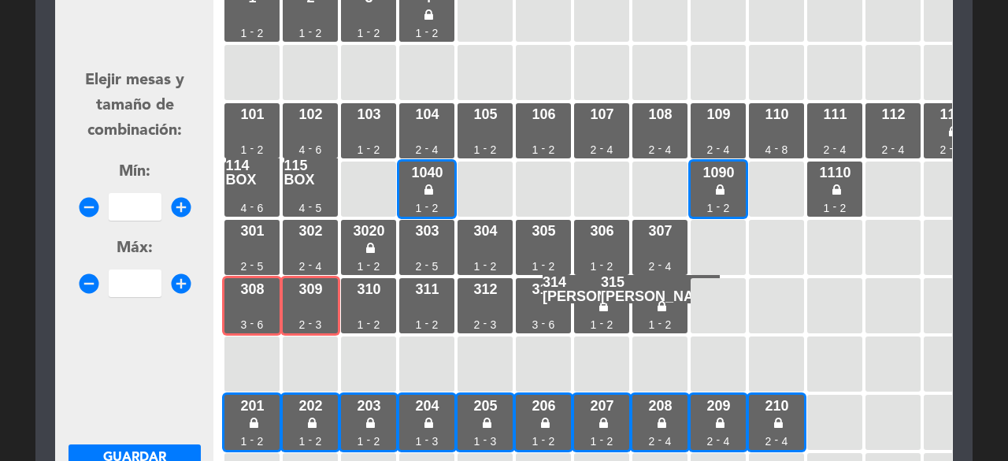
scroll to position [143, 0]
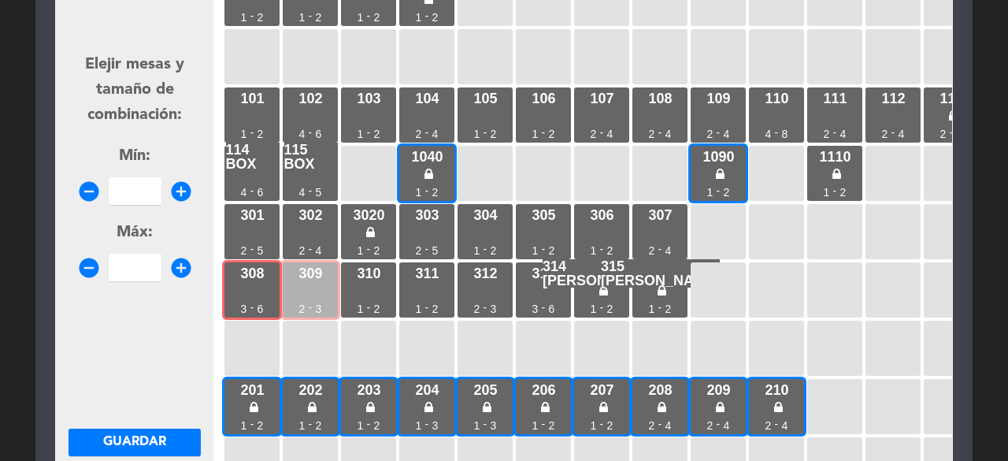
click at [305, 280] on div "309" at bounding box center [311, 273] width 24 height 14
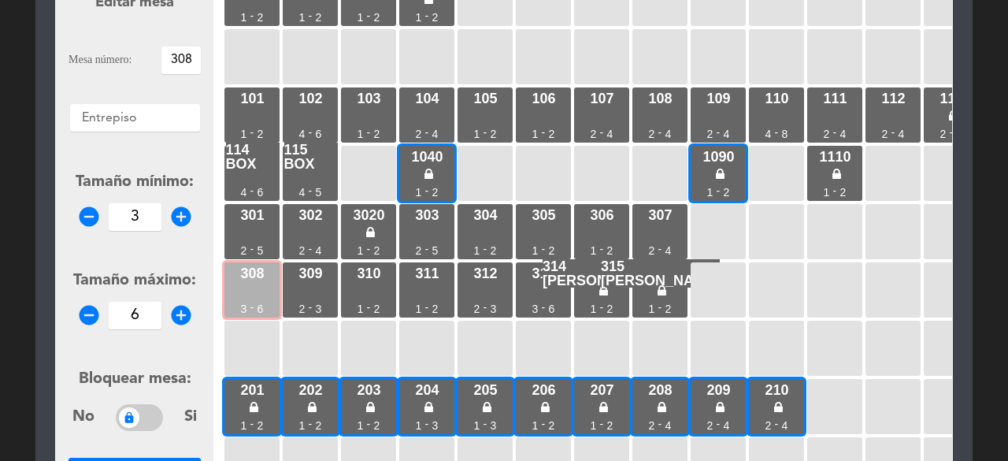
click at [241, 273] on div "308" at bounding box center [252, 273] width 24 height 14
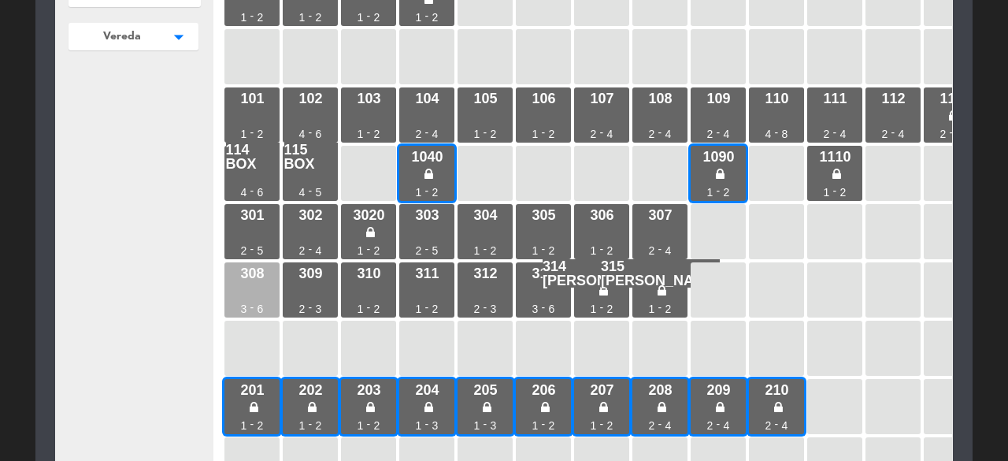
click at [254, 307] on div "308 3 - 6" at bounding box center [251, 289] width 55 height 55
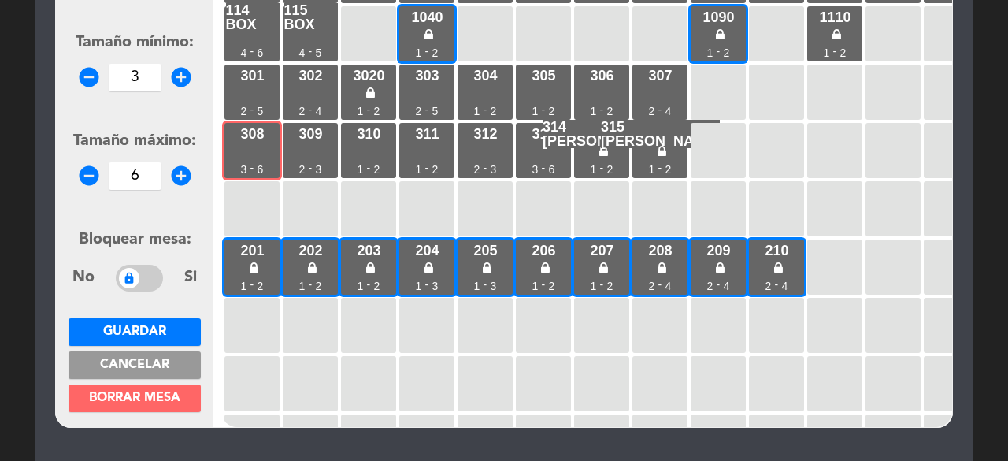
scroll to position [298, 0]
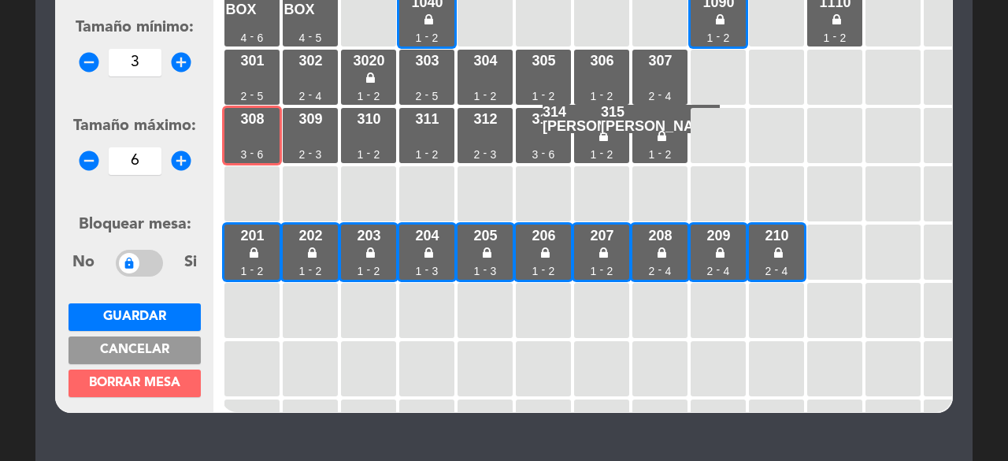
click at [134, 382] on span "Borrar mesa" at bounding box center [134, 383] width 91 height 13
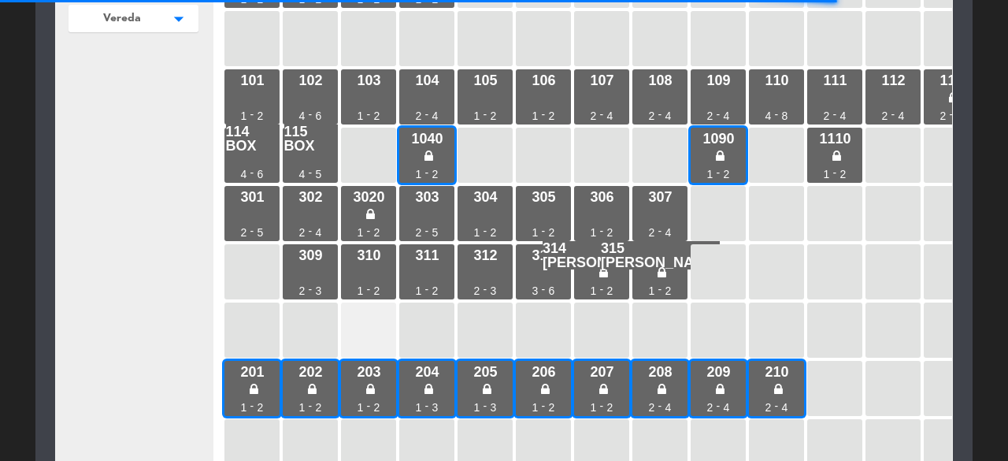
scroll to position [269, 0]
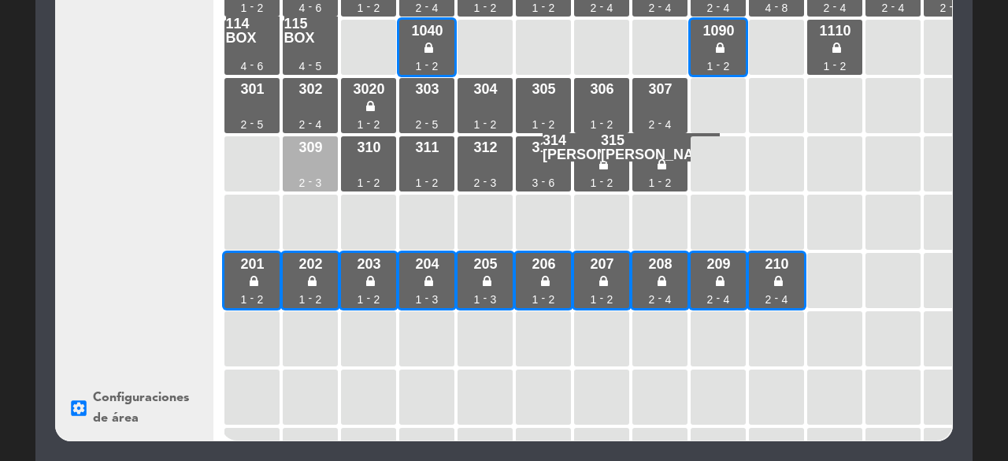
click at [309, 168] on div "309 2 - 3" at bounding box center [310, 163] width 55 height 55
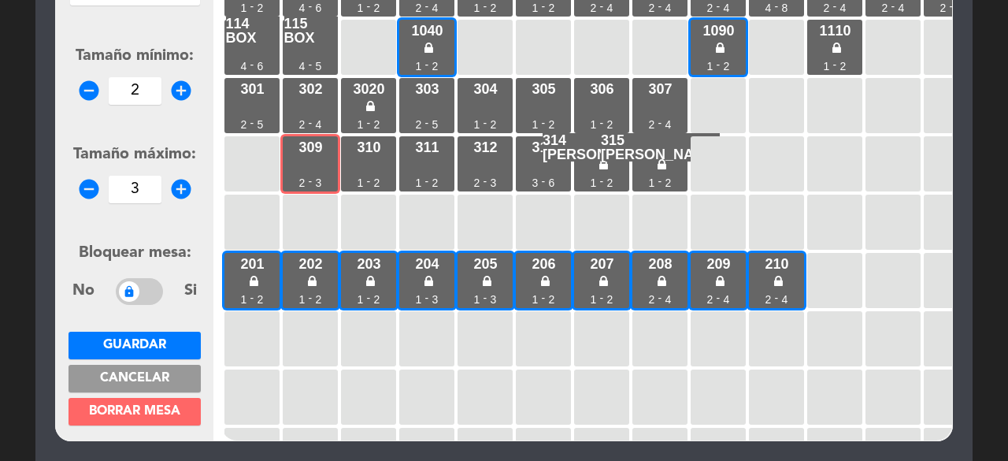
click at [118, 405] on span "Borrar mesa" at bounding box center [134, 411] width 91 height 13
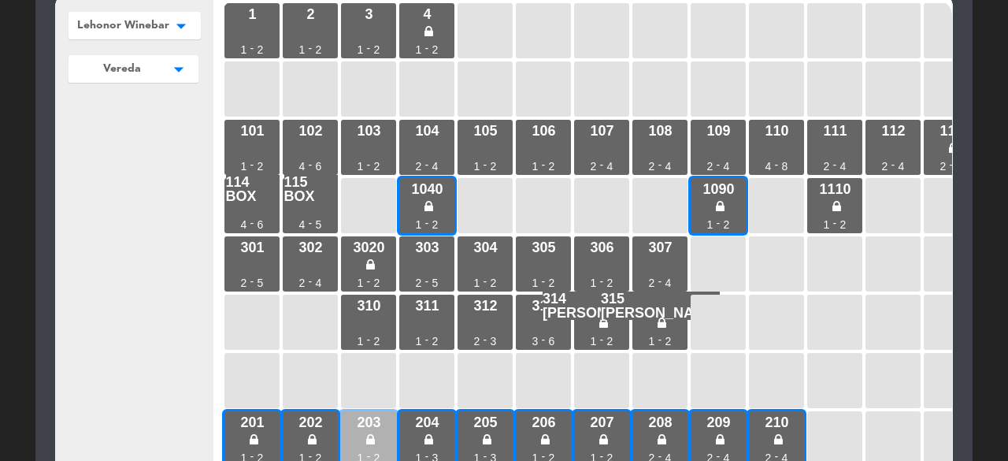
scroll to position [78, 0]
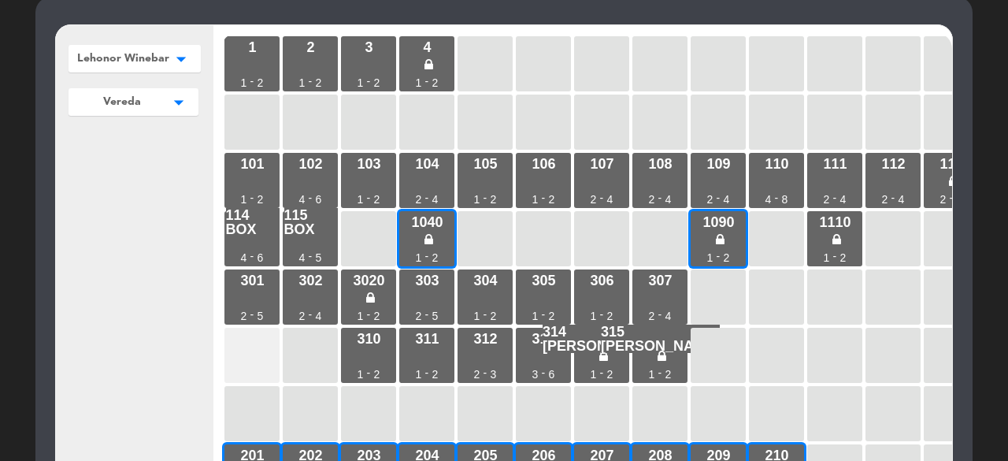
click at [251, 360] on div at bounding box center [251, 355] width 55 height 55
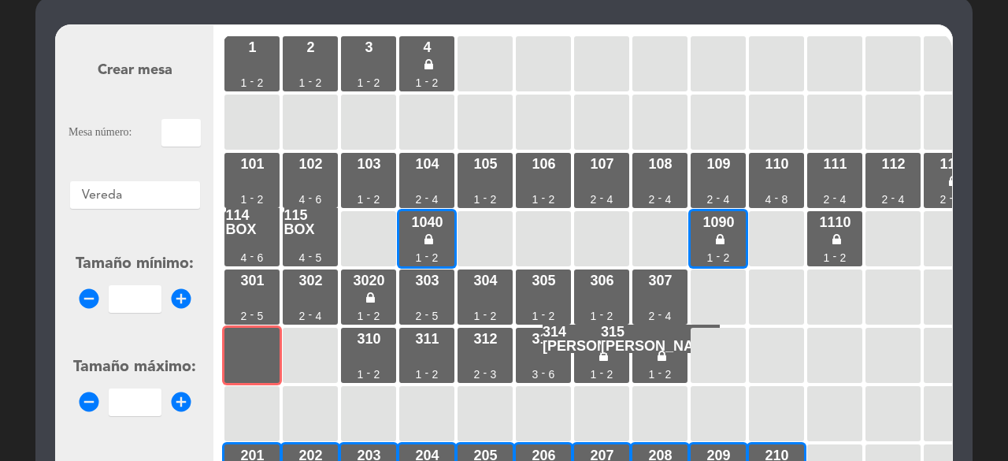
click at [180, 132] on input "text" at bounding box center [180, 133] width 39 height 28
type input "308"
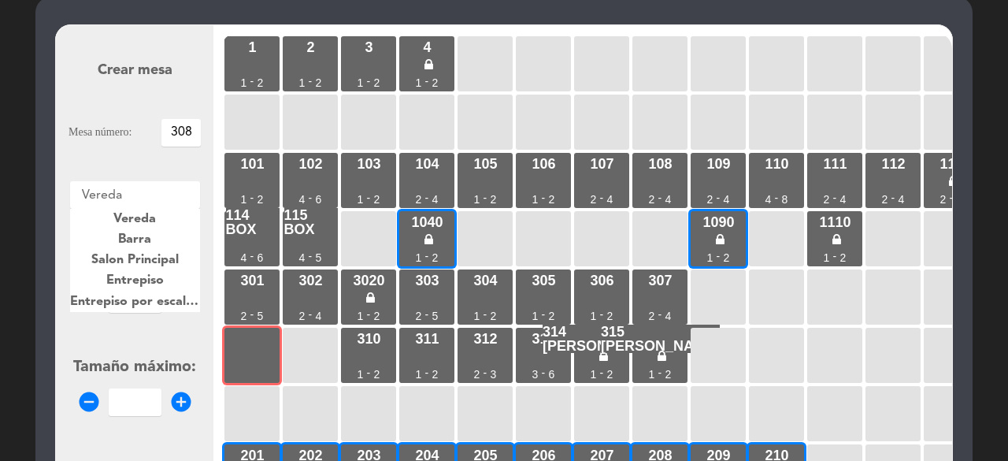
click at [148, 202] on div "Áreas × Vereda" at bounding box center [135, 195] width 130 height 28
click at [126, 282] on span "Entrepiso" at bounding box center [135, 280] width 58 height 13
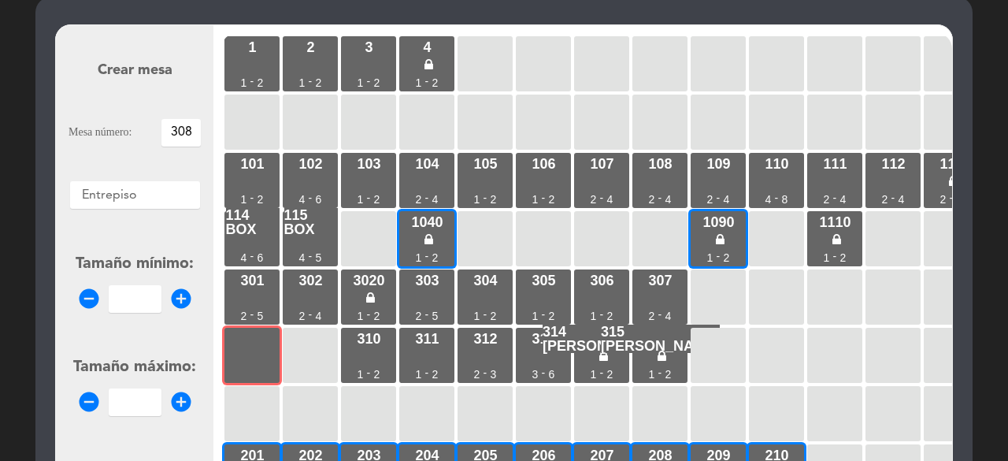
click at [153, 310] on input "number" at bounding box center [135, 299] width 53 height 28
click at [181, 299] on icon "add_circle" at bounding box center [181, 299] width 24 height 24
type input "3"
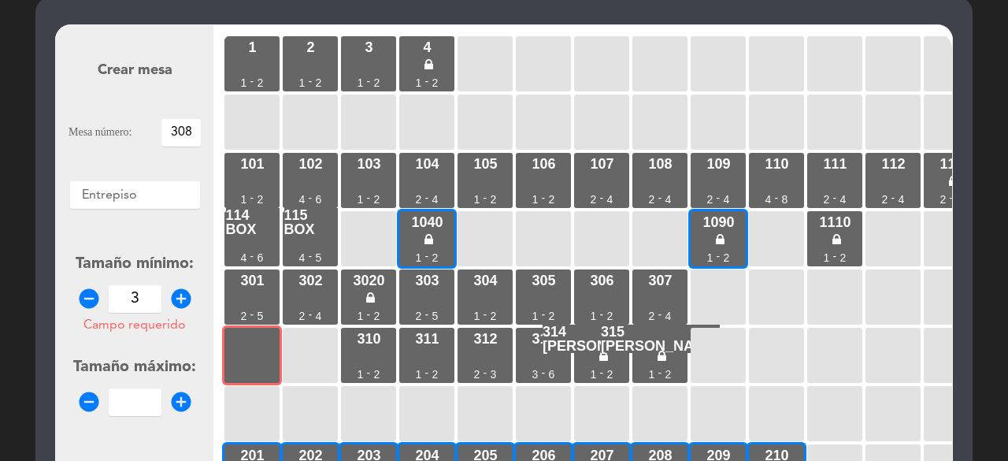
click at [182, 396] on icon "add_circle" at bounding box center [181, 402] width 24 height 24
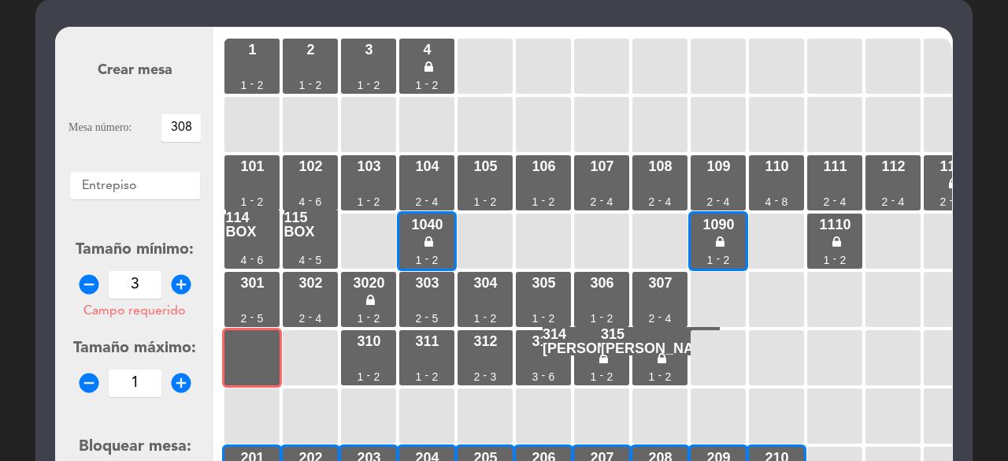
click at [182, 396] on form "Crear mesa Mesa número: 308 Áreas × Entrepiso × Tamaño mínimo: remove_circle 3 …" at bounding box center [135, 331] width 132 height 599
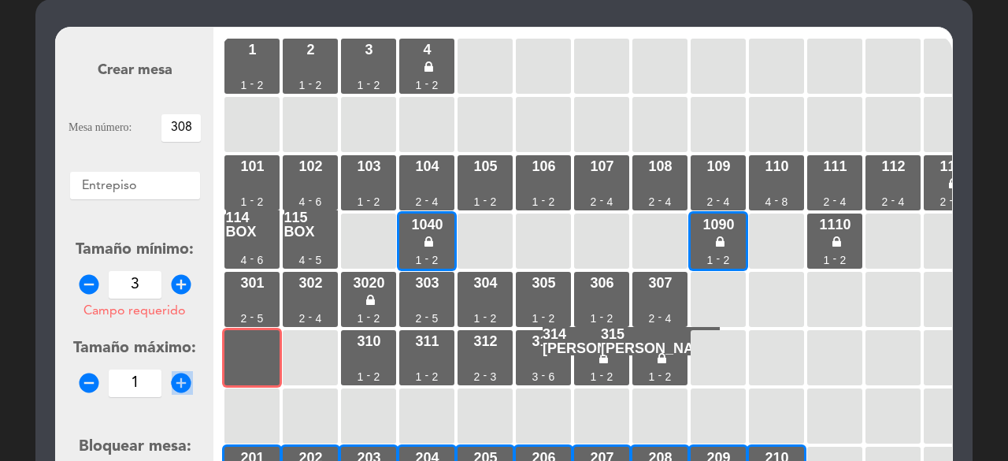
click at [182, 396] on form "Crear mesa Mesa número: 308 Áreas × Entrepiso × Tamaño mínimo: remove_circle 3 …" at bounding box center [135, 331] width 132 height 599
click at [180, 384] on icon "add_circle" at bounding box center [181, 383] width 24 height 24
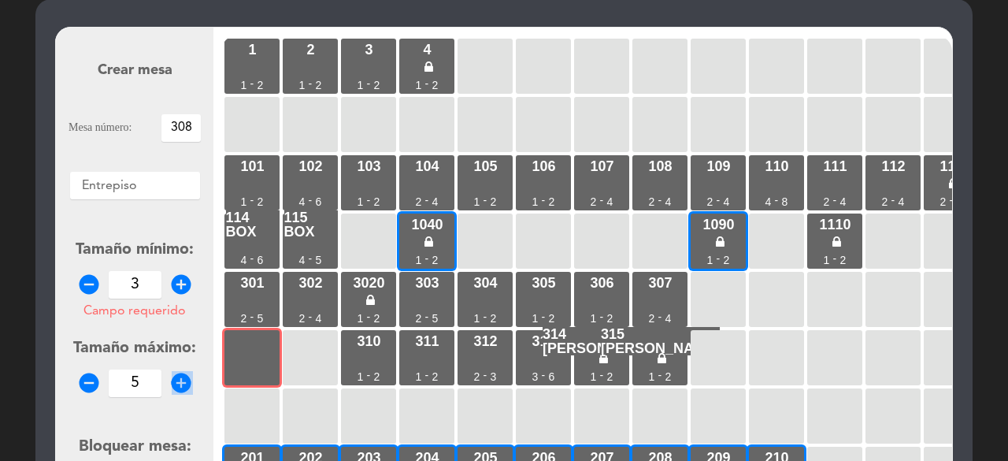
click at [180, 384] on icon "add_circle" at bounding box center [181, 383] width 24 height 24
click at [95, 384] on icon "remove_circle" at bounding box center [89, 383] width 24 height 24
type input "6"
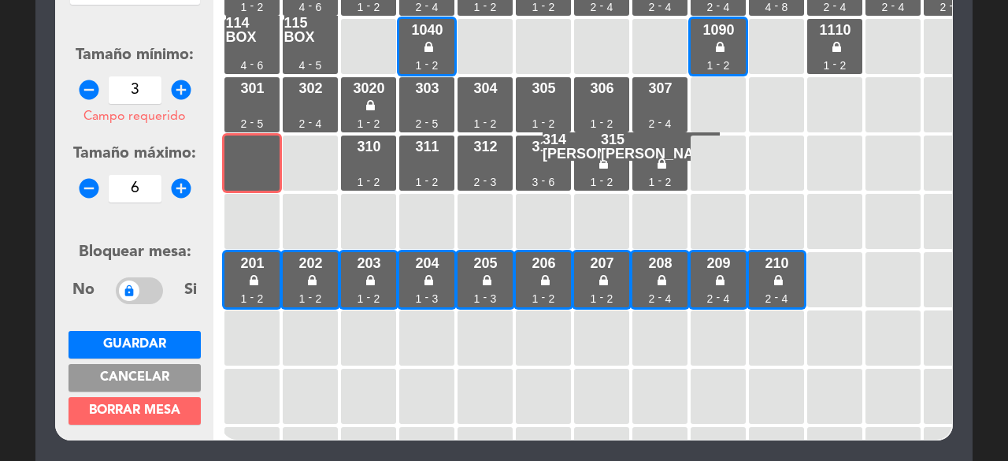
scroll to position [273, 0]
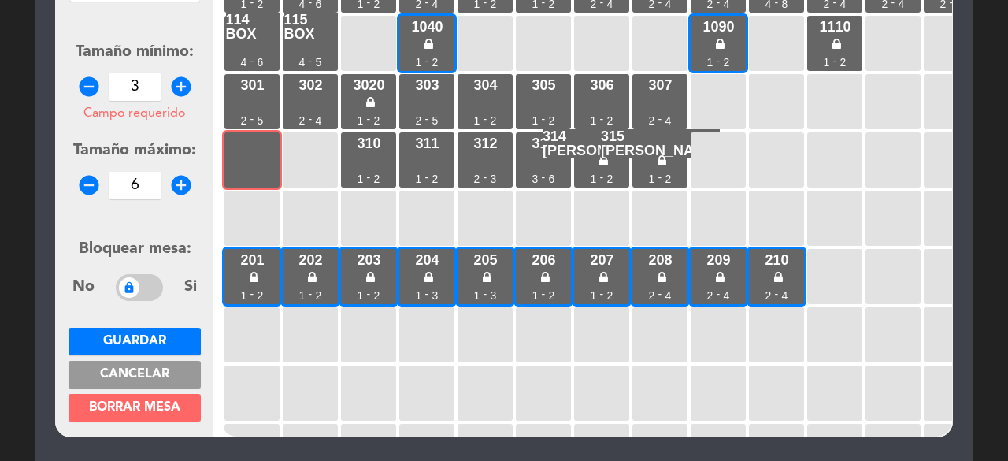
click at [143, 335] on span "Guardar" at bounding box center [134, 341] width 63 height 13
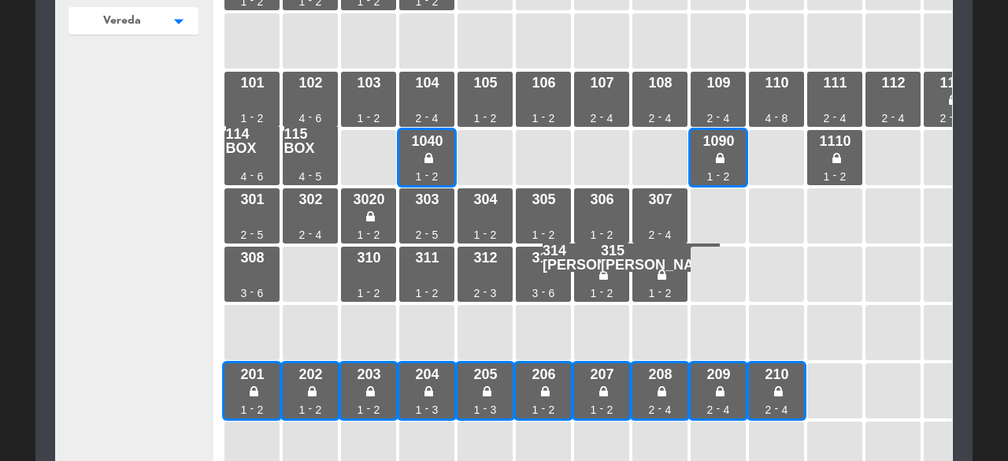
scroll to position [158, 0]
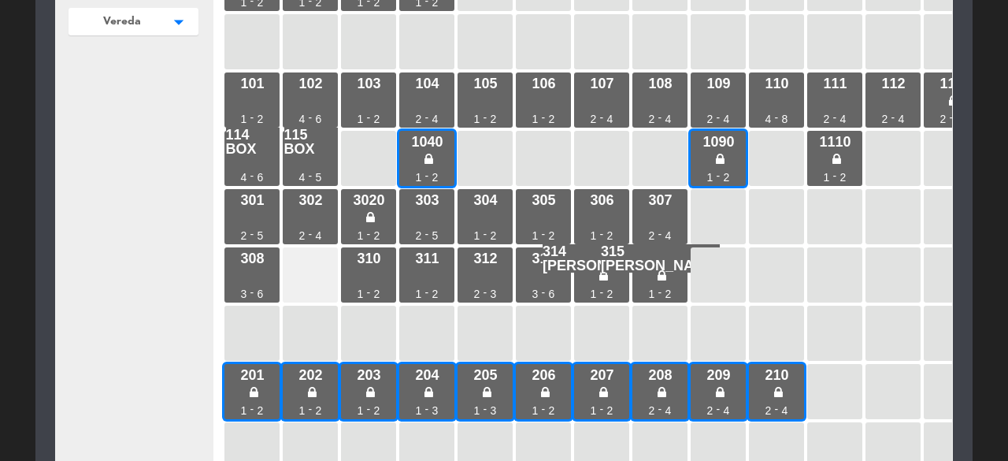
click at [300, 265] on div at bounding box center [310, 274] width 55 height 55
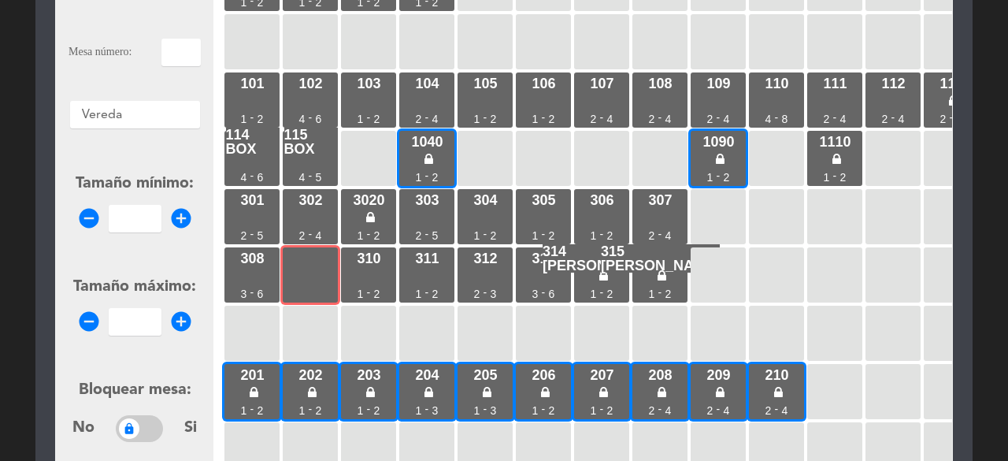
click at [176, 49] on input "text" at bounding box center [180, 53] width 39 height 28
type input "309"
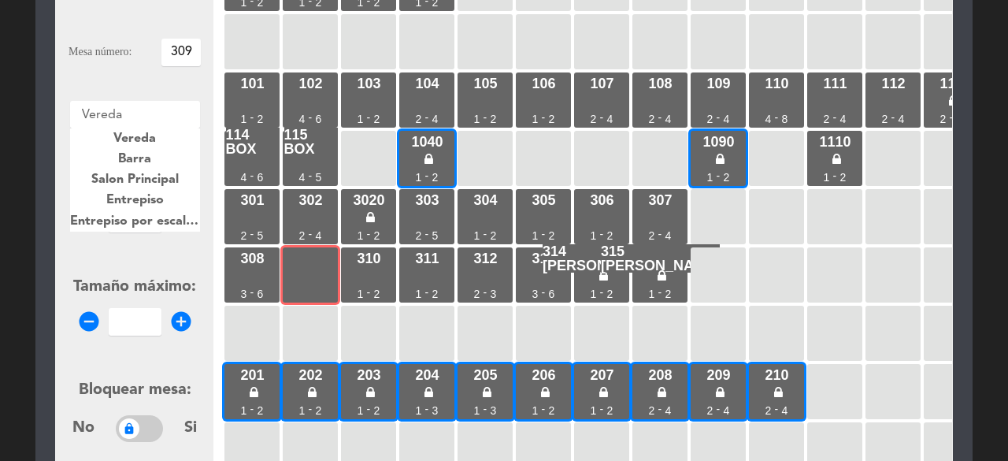
click at [155, 113] on div at bounding box center [135, 111] width 130 height 20
click at [150, 201] on span "Entrepiso" at bounding box center [135, 200] width 58 height 13
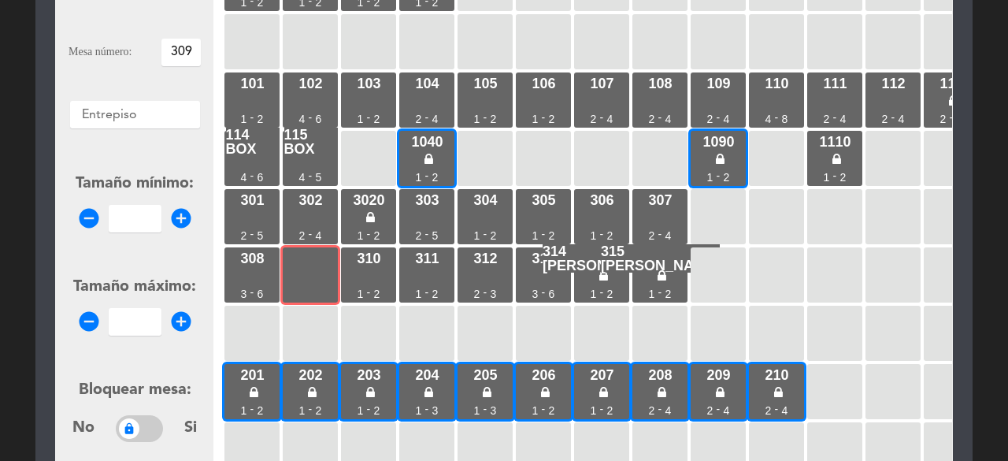
click at [180, 213] on icon "add_circle" at bounding box center [181, 218] width 24 height 24
click at [87, 215] on icon "remove_circle" at bounding box center [89, 218] width 24 height 24
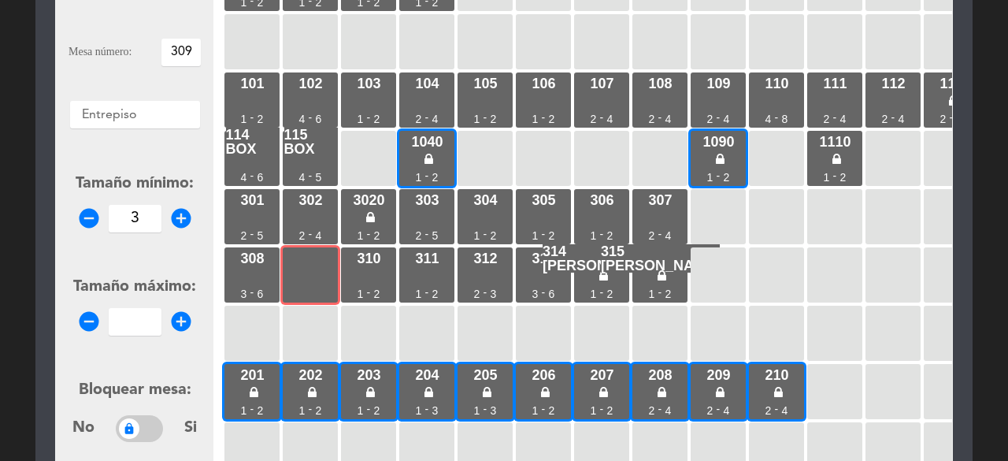
type input "2"
click at [188, 324] on icon "add_circle" at bounding box center [181, 322] width 24 height 24
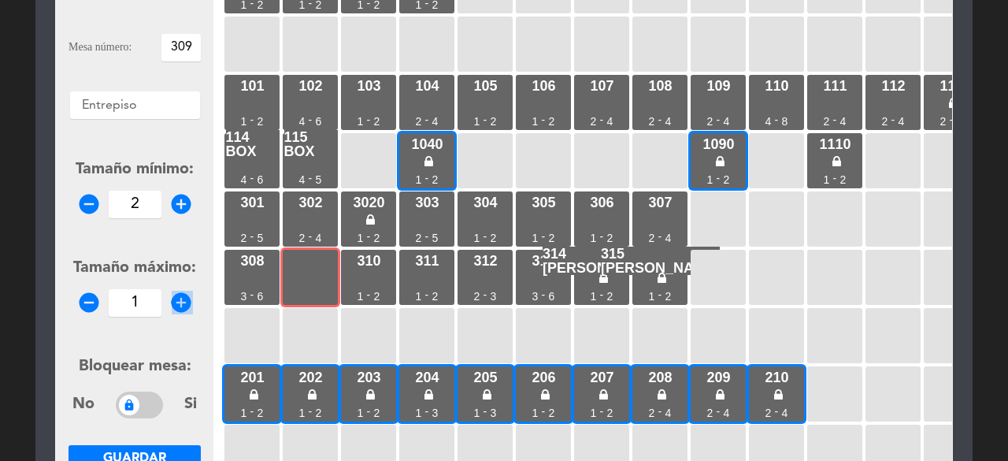
click at [188, 324] on form "Crear mesa Mesa número: 309 Áreas × Entrepiso × Tamaño mínimo: remove_circle 2 …" at bounding box center [135, 250] width 132 height 599
click at [178, 297] on icon "add_circle" at bounding box center [181, 303] width 24 height 24
type input "3"
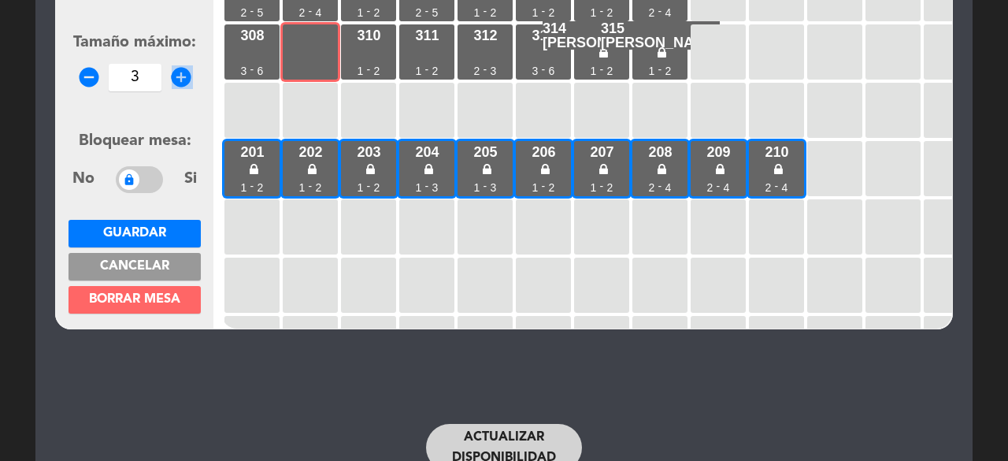
scroll to position [381, 0]
click at [136, 234] on span "Guardar" at bounding box center [134, 233] width 63 height 13
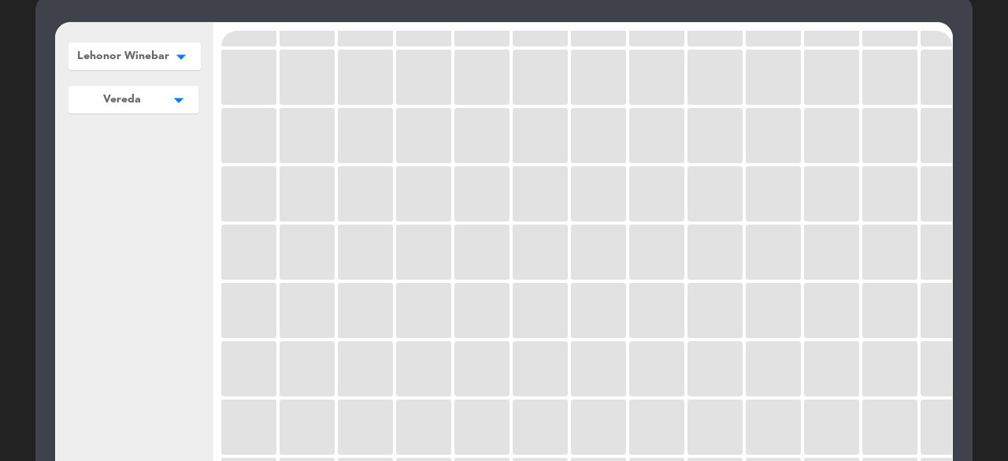
scroll to position [450, 0]
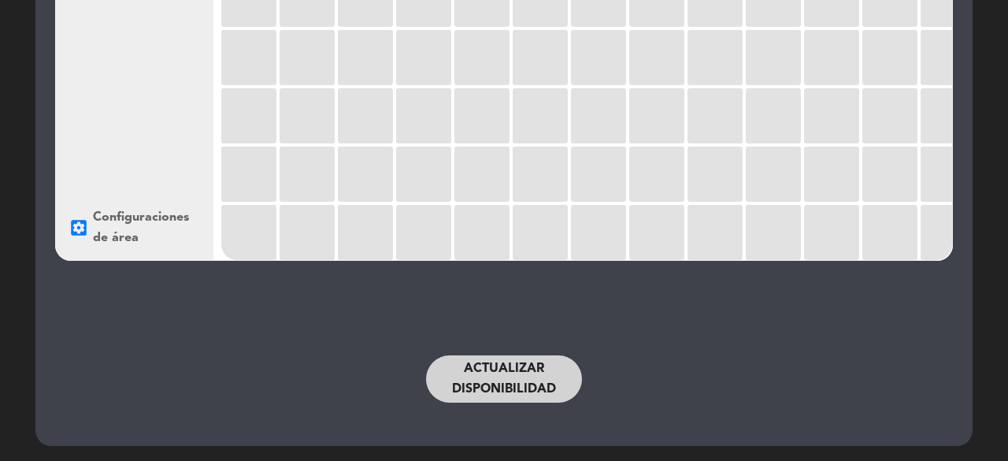
click at [512, 393] on button "Actualizar disponibilidad" at bounding box center [504, 378] width 156 height 47
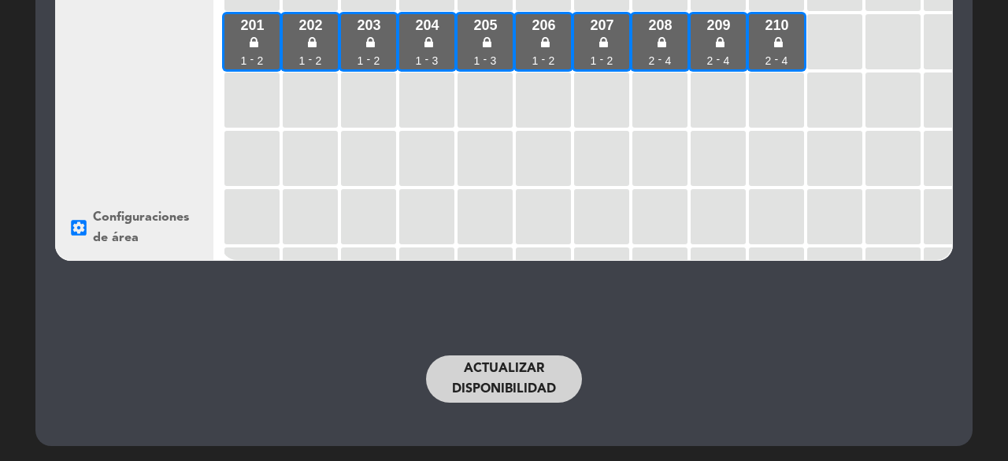
click at [501, 373] on button "Actualizar disponibilidad" at bounding box center [504, 378] width 156 height 47
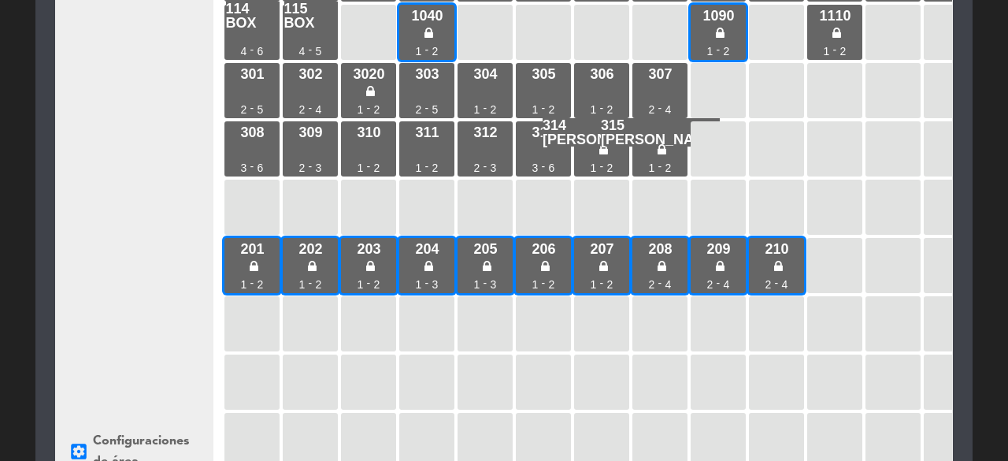
scroll to position [0, 0]
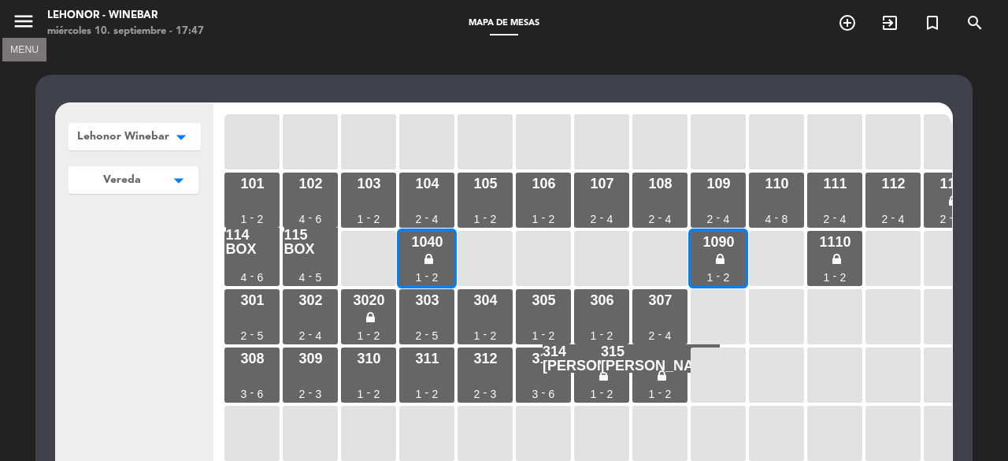
click at [17, 27] on icon "menu" at bounding box center [24, 21] width 24 height 24
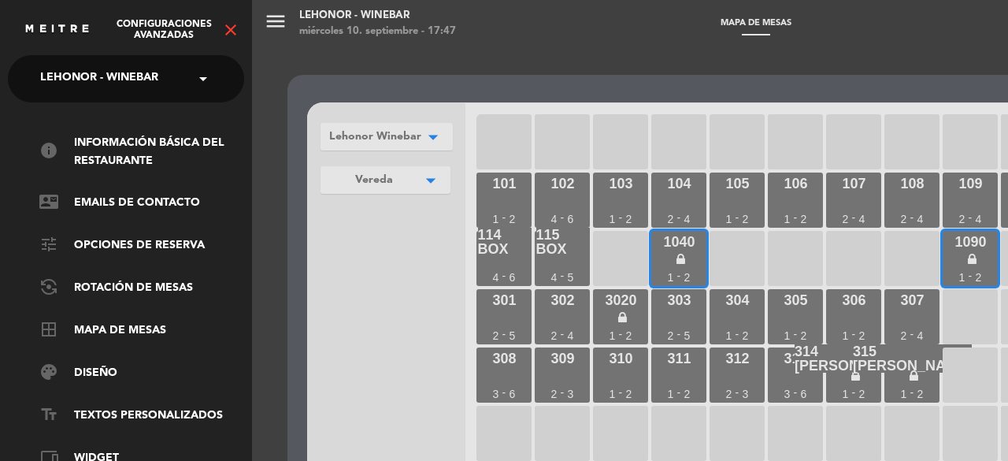
click at [150, 82] on span "Lehonor - Winebar" at bounding box center [99, 78] width 118 height 33
click at [228, 28] on icon "close" at bounding box center [230, 29] width 19 height 19
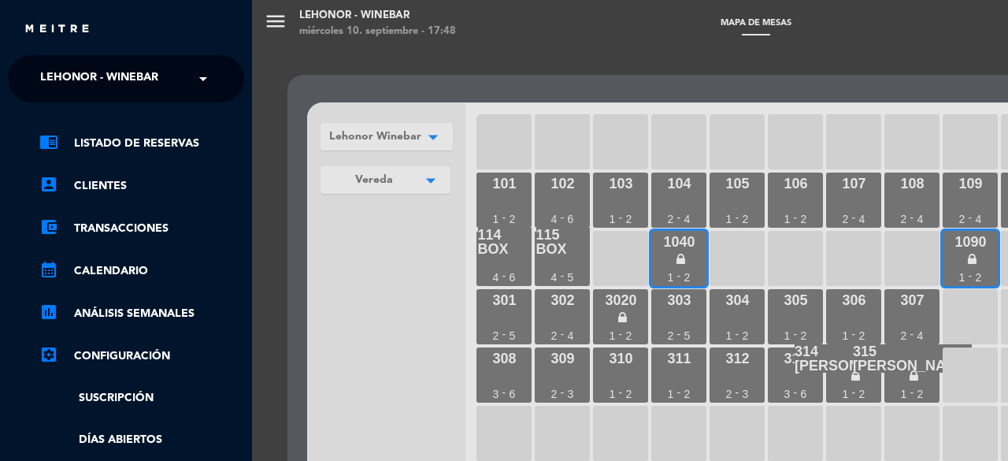
click at [262, 80] on div "menu Lehonor - Winebar miércoles 10. septiembre - 17:48 Mapa de mesas add_circl…" at bounding box center [756, 230] width 1008 height 461
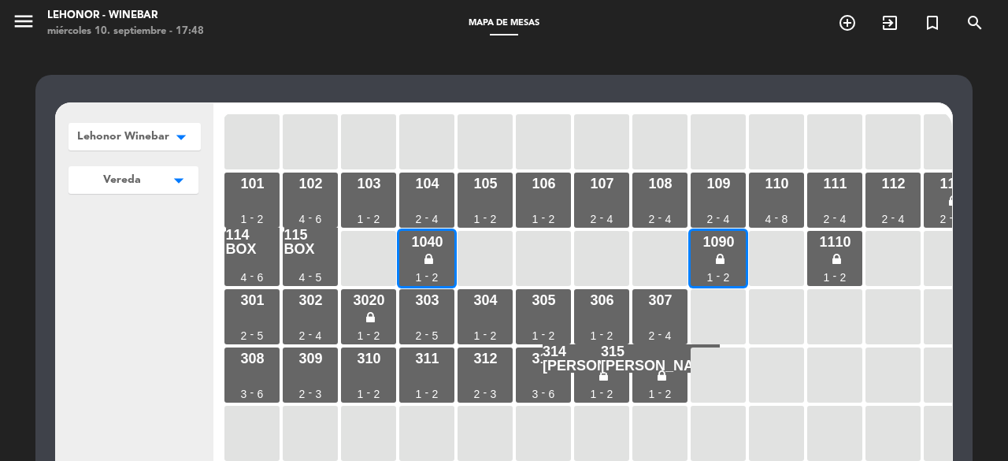
click at [23, 28] on icon "menu" at bounding box center [24, 21] width 24 height 24
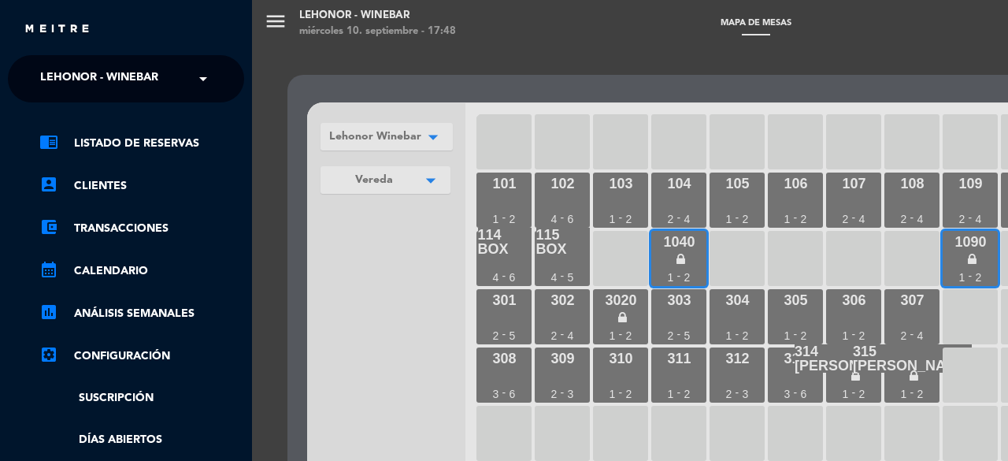
click at [153, 83] on span "Lehonor - Winebar" at bounding box center [99, 78] width 118 height 33
click at [202, 17] on div "close" at bounding box center [126, 23] width 252 height 47
click at [151, 142] on link "chrome_reader_mode Listado de Reservas" at bounding box center [141, 143] width 205 height 19
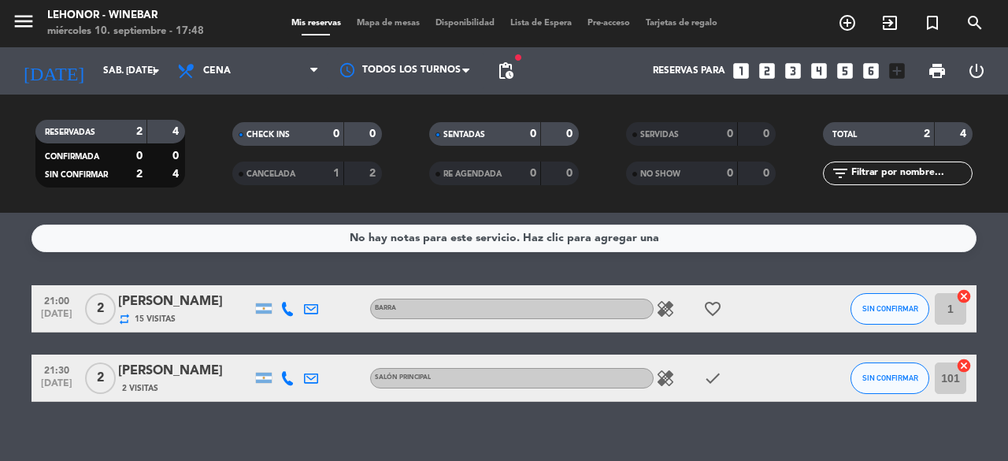
click at [384, 20] on span "Mapa de mesas" at bounding box center [388, 23] width 79 height 9
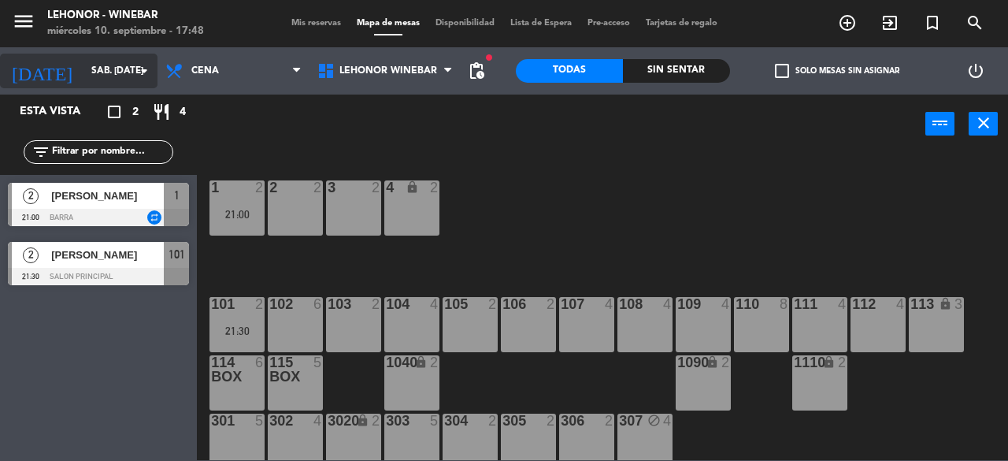
click at [83, 60] on input "sáb. [DATE]" at bounding box center [145, 71] width 125 height 27
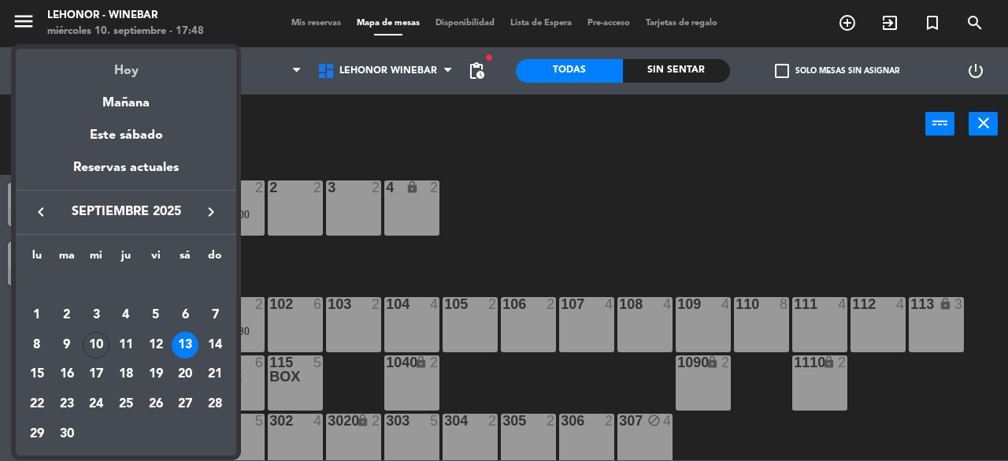
click at [134, 73] on div "Hoy" at bounding box center [126, 65] width 221 height 32
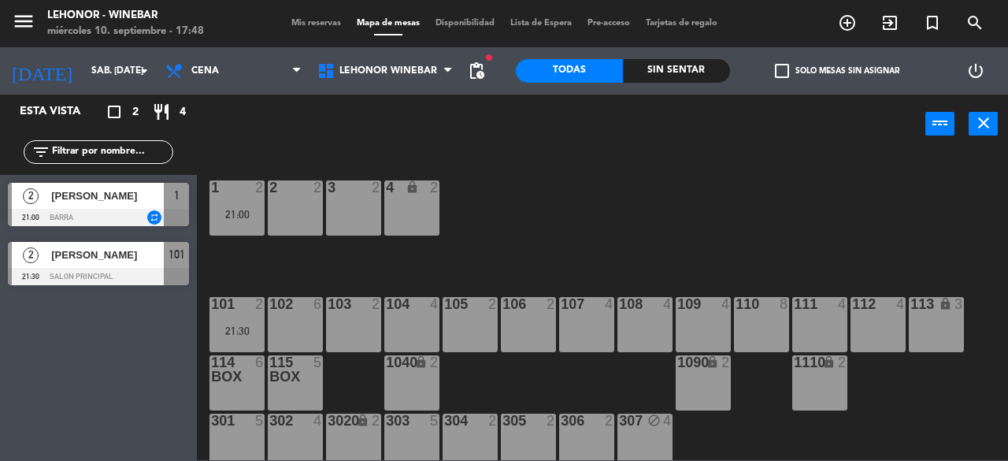
type input "mié. [DATE]"
click at [102, 217] on div at bounding box center [98, 217] width 181 height 17
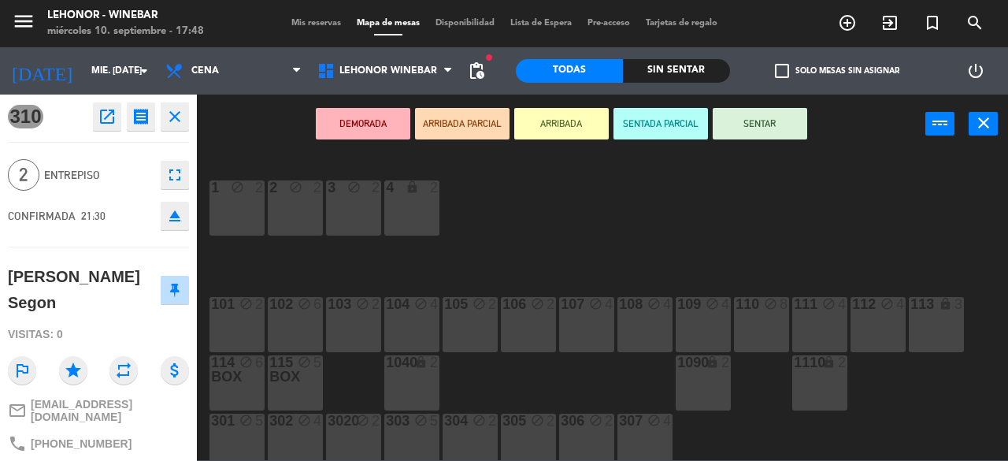
scroll to position [117, 0]
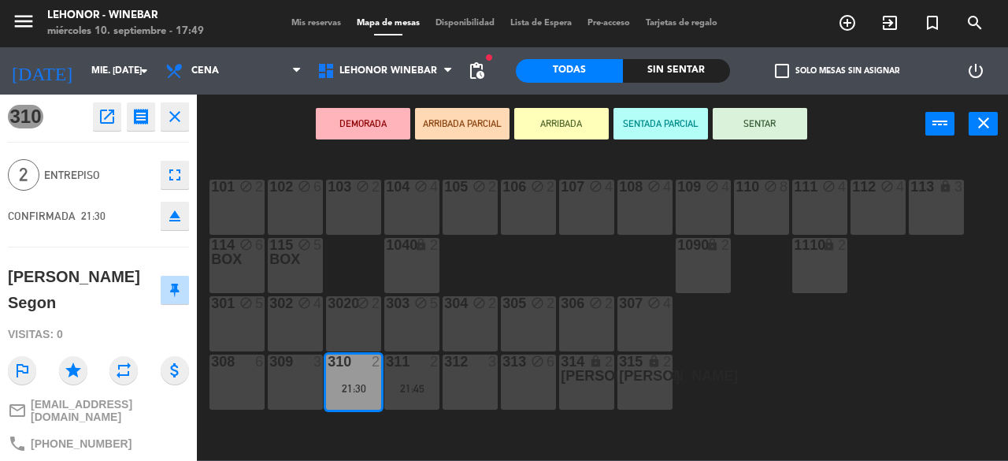
click at [360, 387] on div "21:30" at bounding box center [353, 388] width 55 height 11
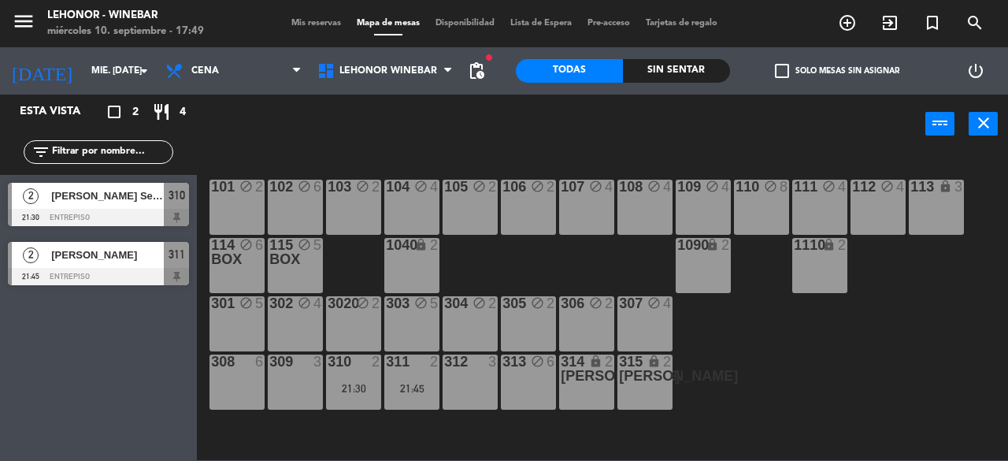
click at [249, 313] on div "301 block 5" at bounding box center [237, 323] width 55 height 55
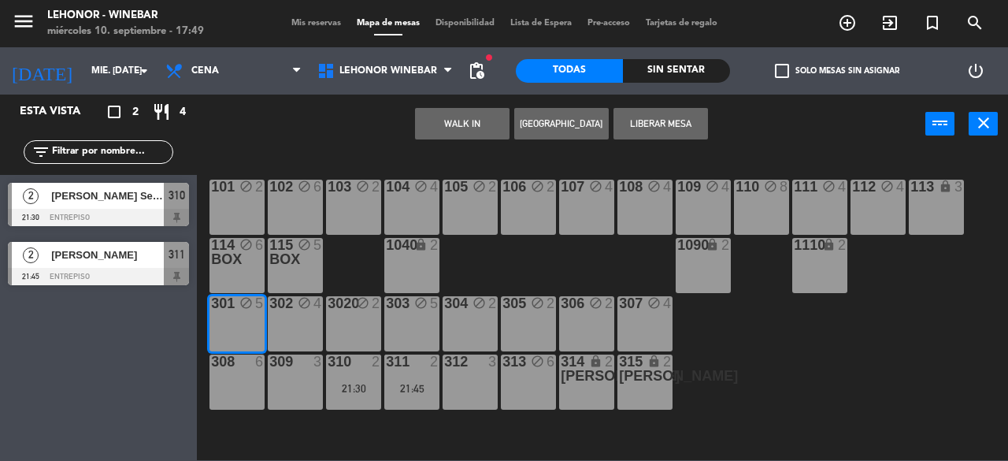
click at [306, 325] on div "302 block 4" at bounding box center [295, 323] width 55 height 55
click at [356, 330] on div "3020 block 2" at bounding box center [353, 323] width 55 height 55
click at [412, 328] on div "303 block 5" at bounding box center [411, 323] width 55 height 55
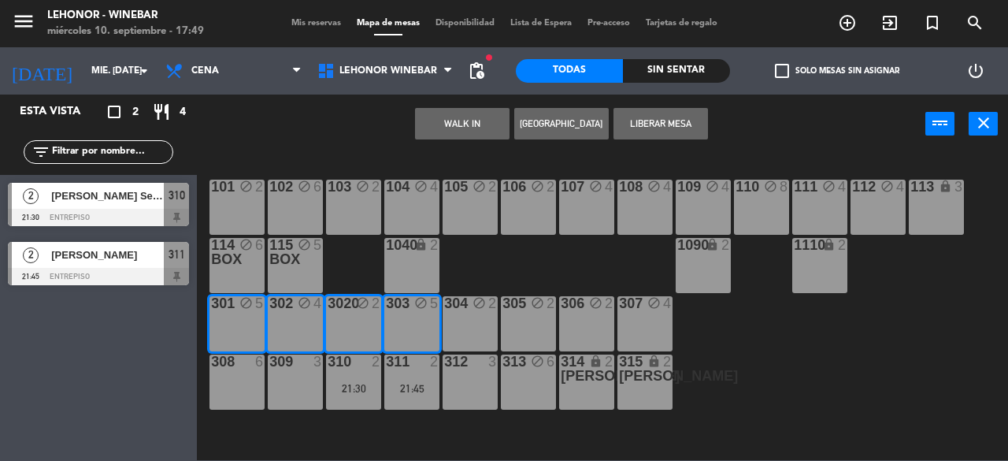
click at [452, 328] on div "304 block 2" at bounding box center [470, 323] width 55 height 55
click at [514, 326] on div "305 block 2" at bounding box center [528, 323] width 55 height 55
click at [607, 328] on div "306 block 2" at bounding box center [586, 323] width 55 height 55
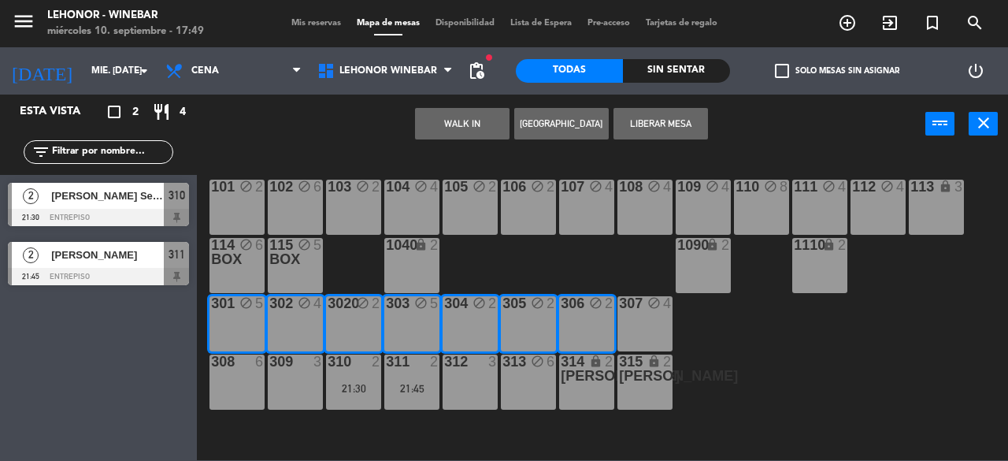
click at [633, 325] on div "307 block 4" at bounding box center [645, 323] width 55 height 55
click at [663, 122] on button "Liberar Mesa" at bounding box center [661, 124] width 95 height 32
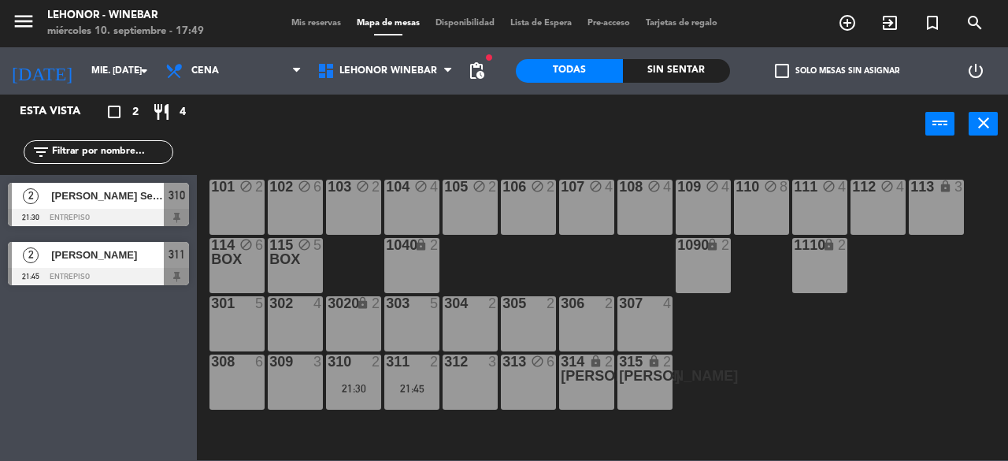
click at [742, 377] on div "1 block 2 2 block 2 3 block 2 4 lock 2 102 block 6 104 block 4 106 block 2 107 …" at bounding box center [607, 306] width 801 height 307
click at [348, 380] on div "310 2 21:30" at bounding box center [353, 381] width 55 height 55
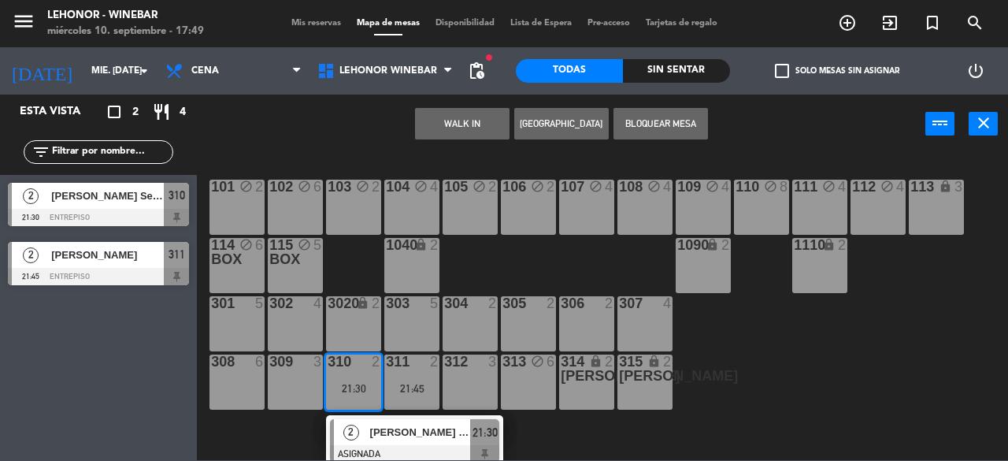
click at [515, 314] on div "305 2" at bounding box center [528, 323] width 55 height 55
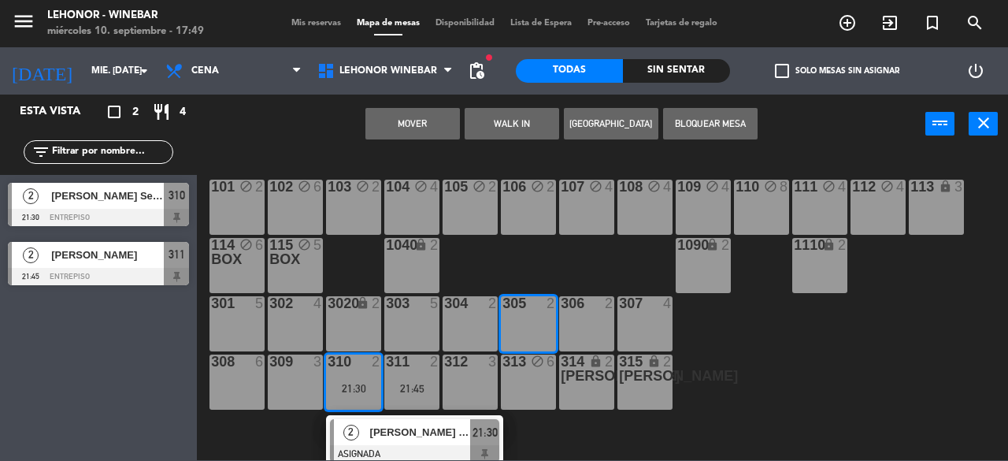
click at [437, 119] on button "Mover" at bounding box center [412, 124] width 95 height 32
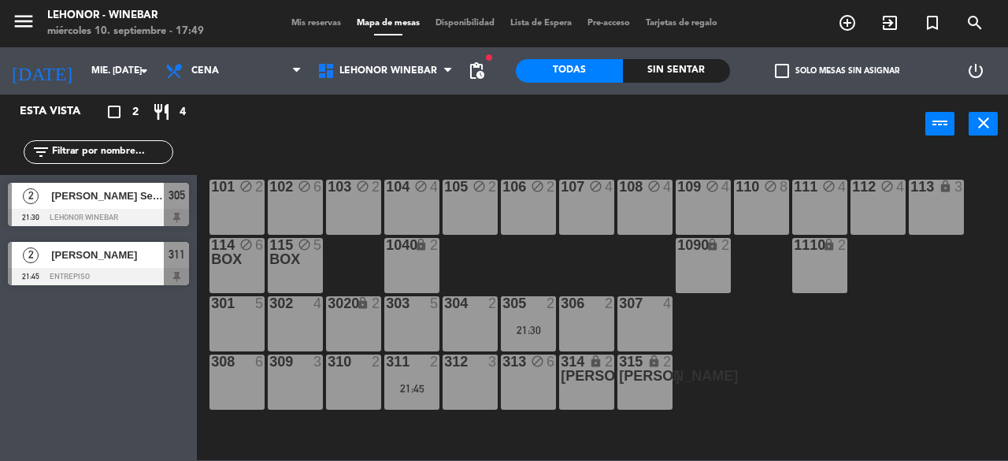
click at [424, 383] on div "21:45" at bounding box center [411, 388] width 55 height 11
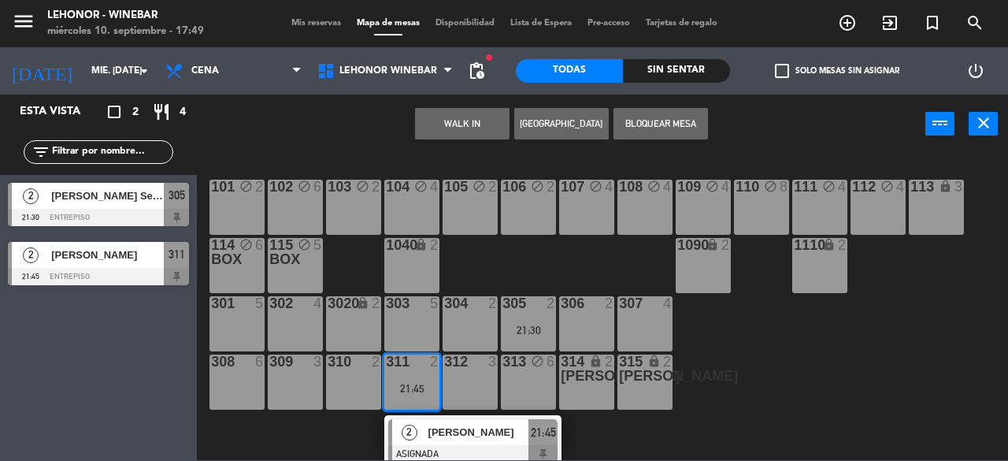
click at [581, 322] on div "306 2" at bounding box center [586, 323] width 55 height 55
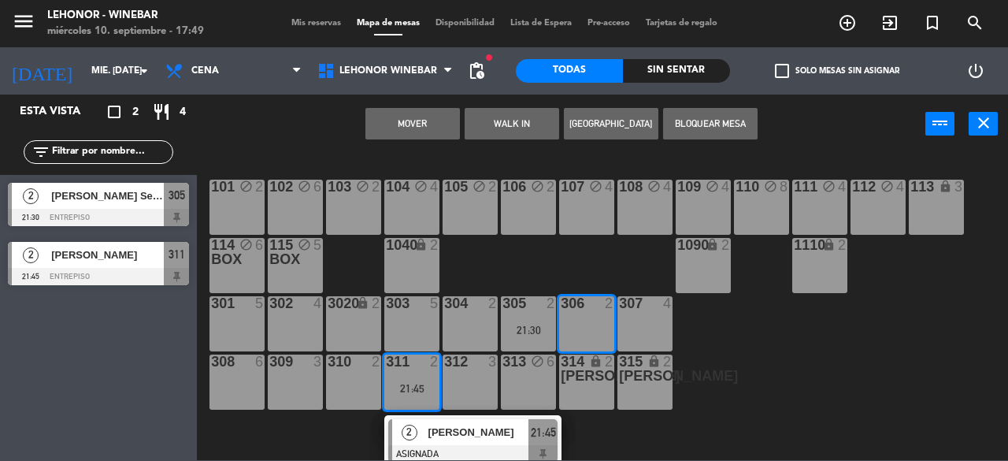
click at [403, 122] on button "Mover" at bounding box center [412, 124] width 95 height 32
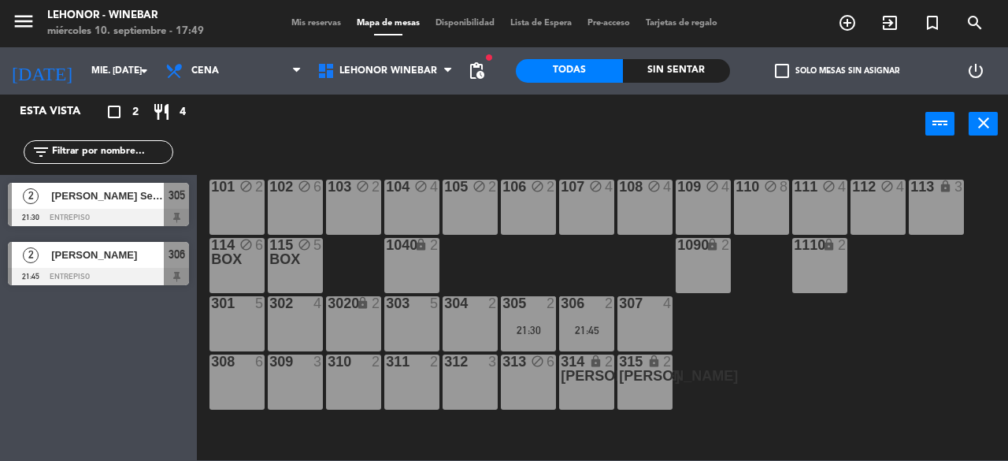
click at [797, 380] on div "1 block 2 2 block 2 3 block 2 4 lock 2 102 block 6 104 block 4 106 block 2 107 …" at bounding box center [607, 306] width 801 height 307
click at [622, 161] on div "1 block 2 2 block 2 3 block 2 4 lock 2 102 block 6 104 block 4 106 block 2 107 …" at bounding box center [607, 306] width 801 height 307
